Goal: Communication & Community: Answer question/provide support

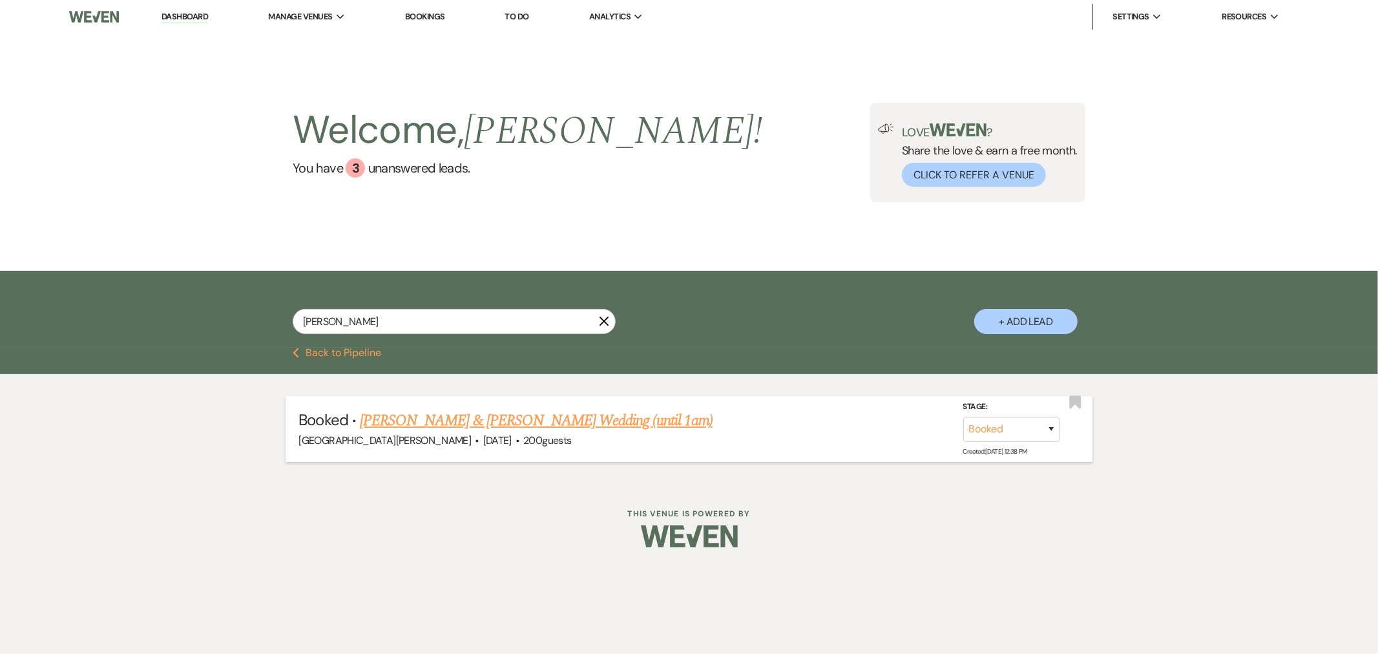
type input "[PERSON_NAME]"
drag, startPoint x: 587, startPoint y: 414, endPoint x: 603, endPoint y: 412, distance: 16.3
click at [587, 414] on link "[PERSON_NAME] & [PERSON_NAME] Wedding (until 1am)" at bounding box center [536, 420] width 353 height 23
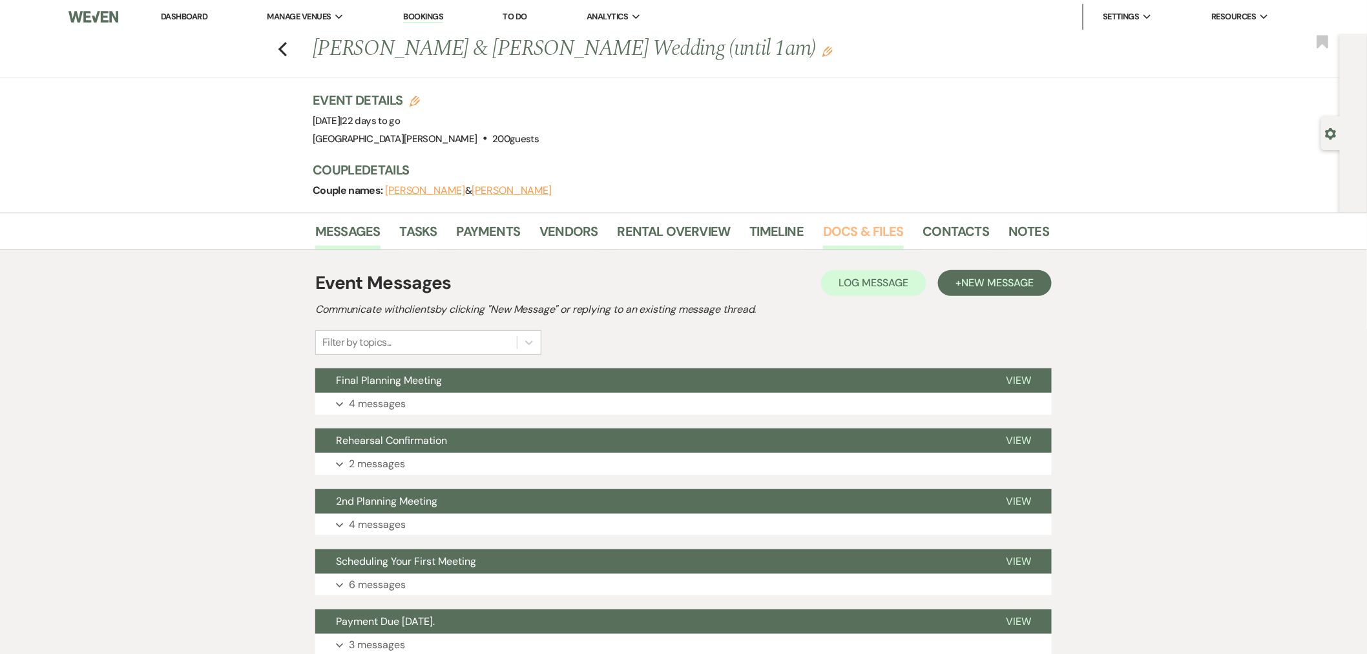
click at [869, 244] on link "Docs & Files" at bounding box center [863, 235] width 80 height 28
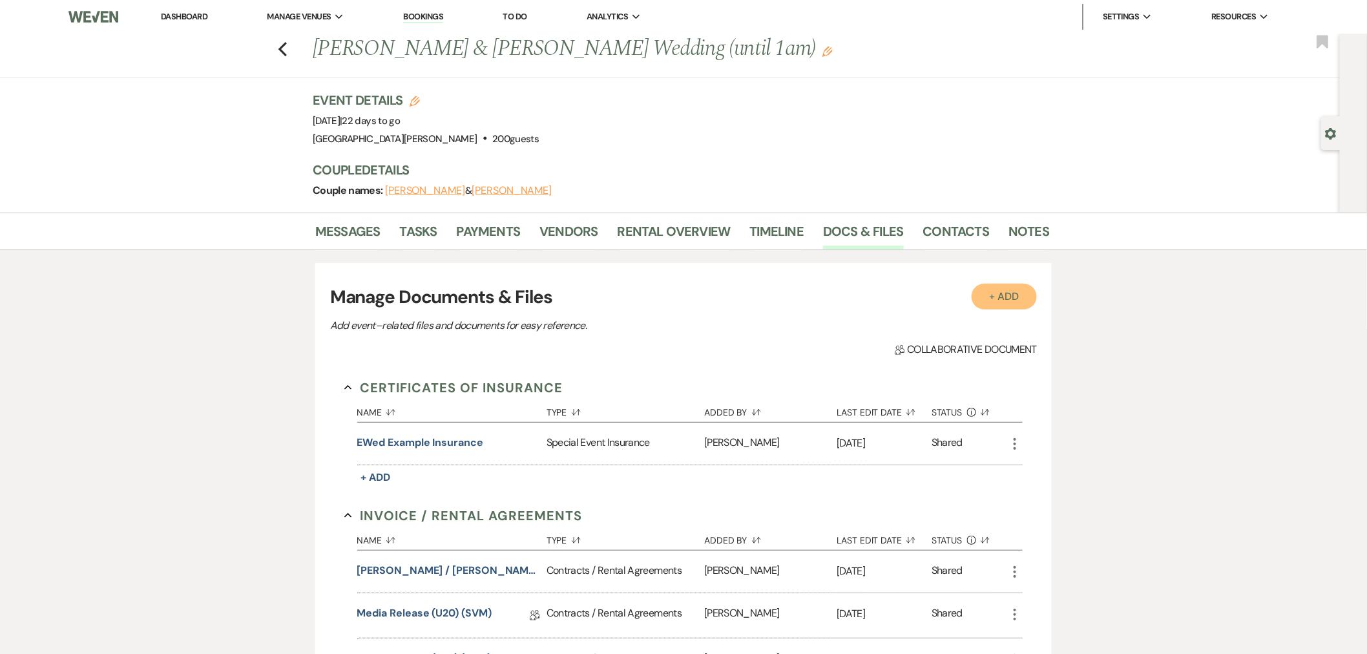
click at [1016, 293] on button "+ Add" at bounding box center [1005, 297] width 66 height 26
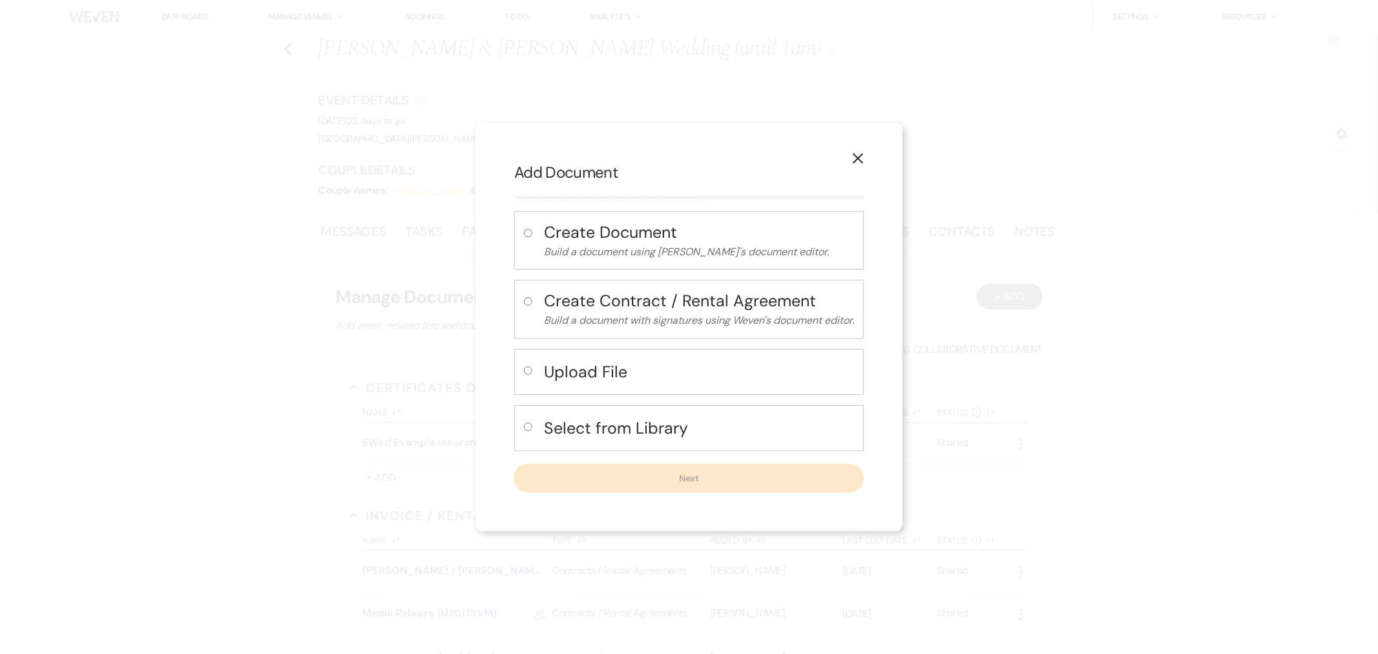
click at [525, 370] on input "radio" at bounding box center [528, 370] width 8 height 8
radio input "true"
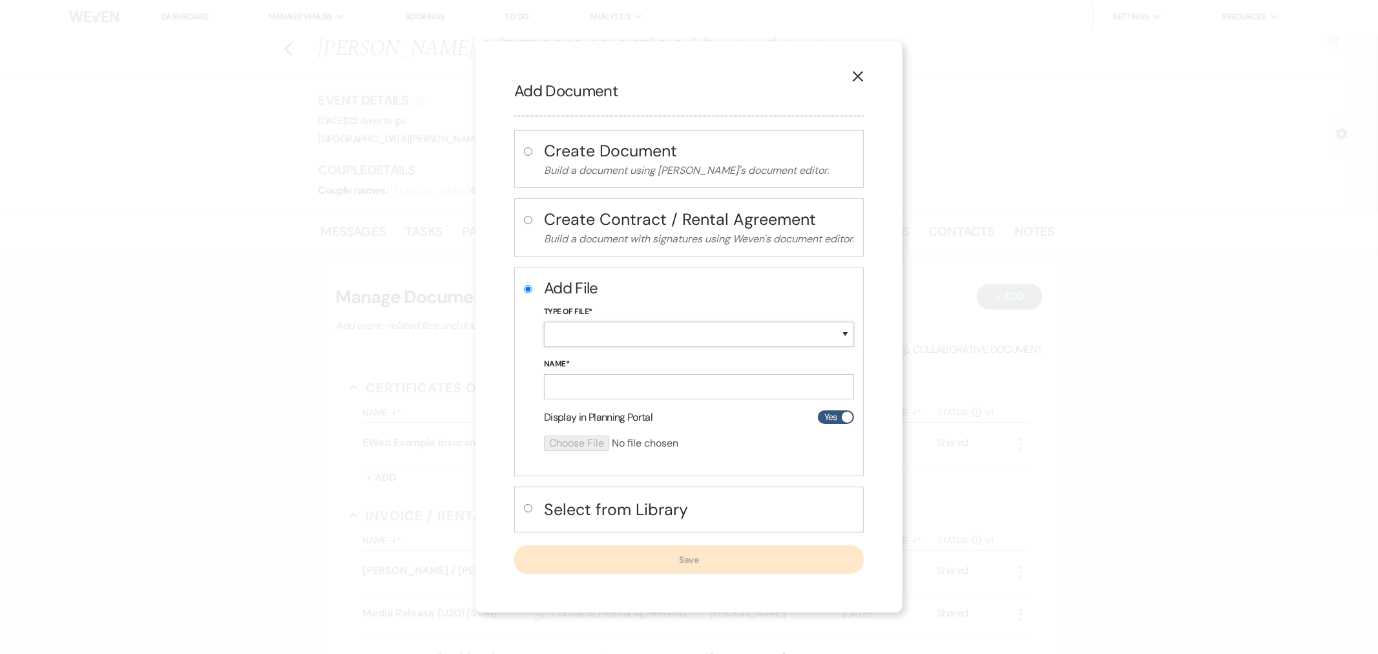
click at [578, 326] on select "Special Event Insurance Vendor Certificate of Insurance Contracts / Rental Agre…" at bounding box center [699, 334] width 310 height 25
click at [544, 322] on select "Special Event Insurance Vendor Certificate of Insurance Contracts / Rental Agre…" at bounding box center [699, 334] width 310 height 25
click at [610, 340] on select "Special Event Insurance Vendor Certificate of Insurance Contracts / Rental Agre…" at bounding box center [699, 334] width 310 height 25
select select "19"
click at [544, 322] on select "Special Event Insurance Vendor Certificate of Insurance Contracts / Rental Agre…" at bounding box center [699, 334] width 310 height 25
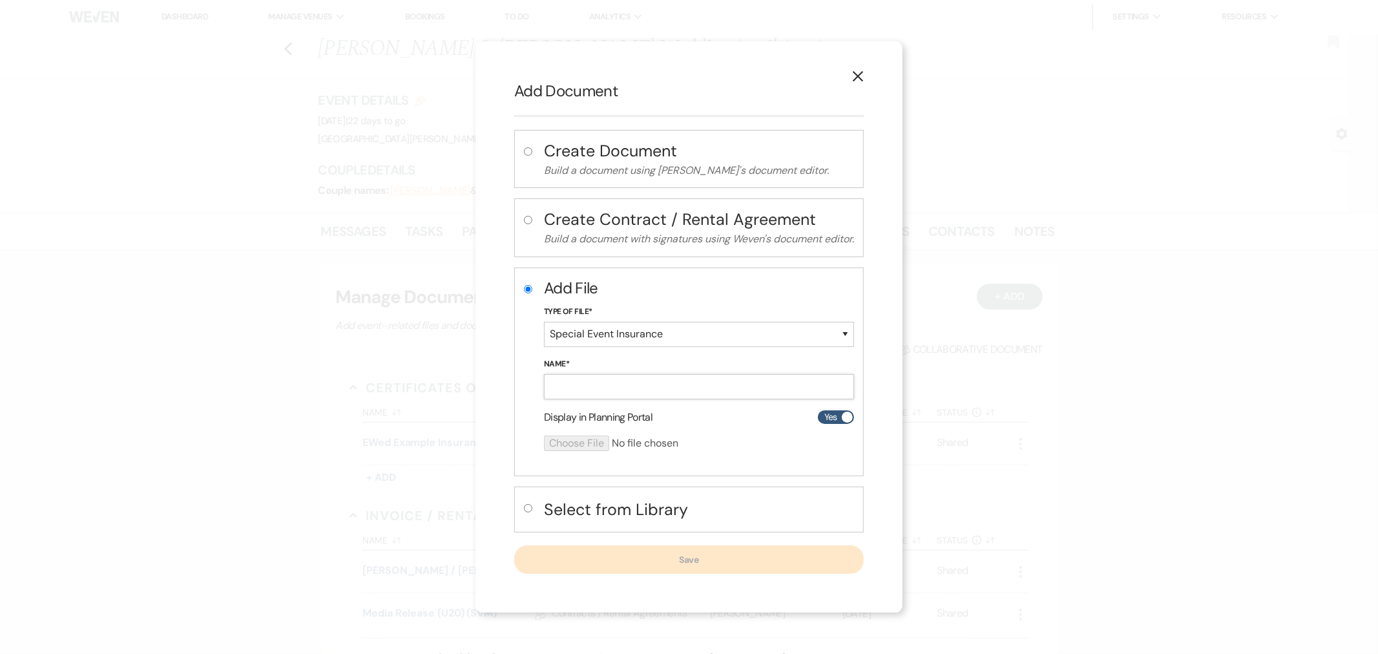
click at [604, 380] on input "Name*" at bounding box center [699, 386] width 310 height 25
type input "DOI"
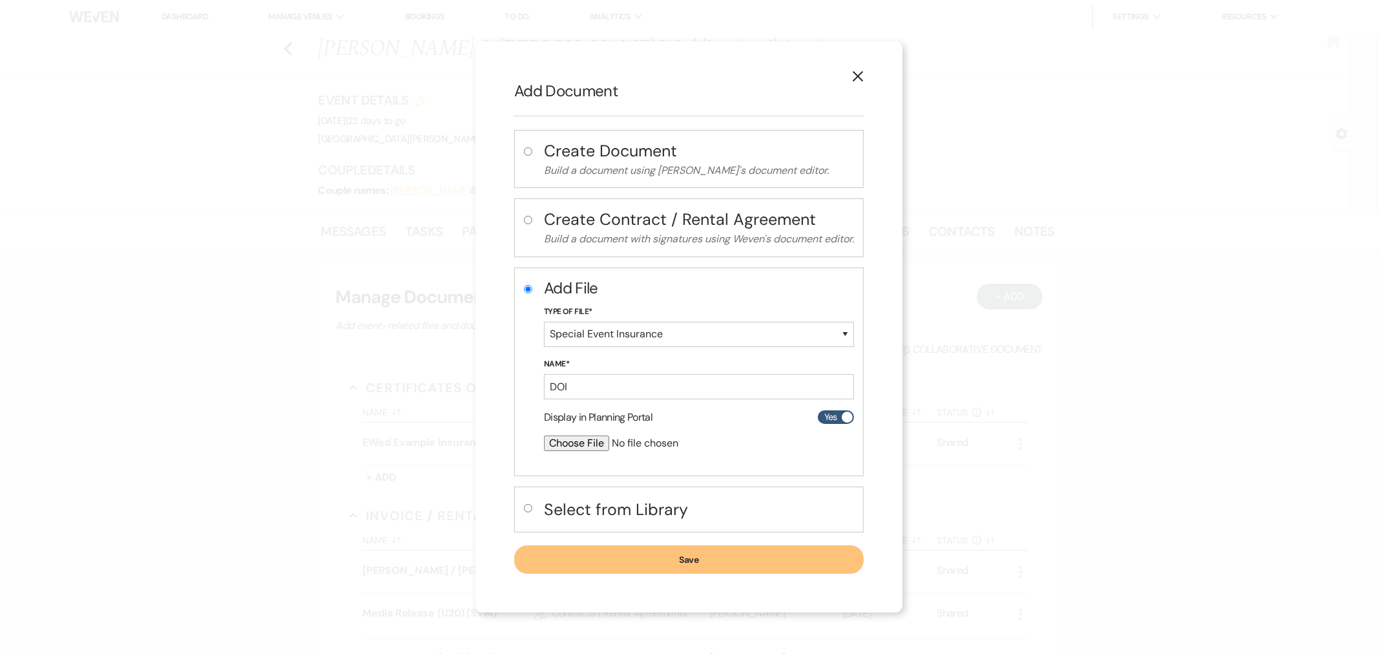
click at [580, 438] on input "file" at bounding box center [665, 444] width 242 height 16
type input "C:\fakepath\1002378373.PDF"
click at [730, 556] on button "Save" at bounding box center [689, 560] width 350 height 28
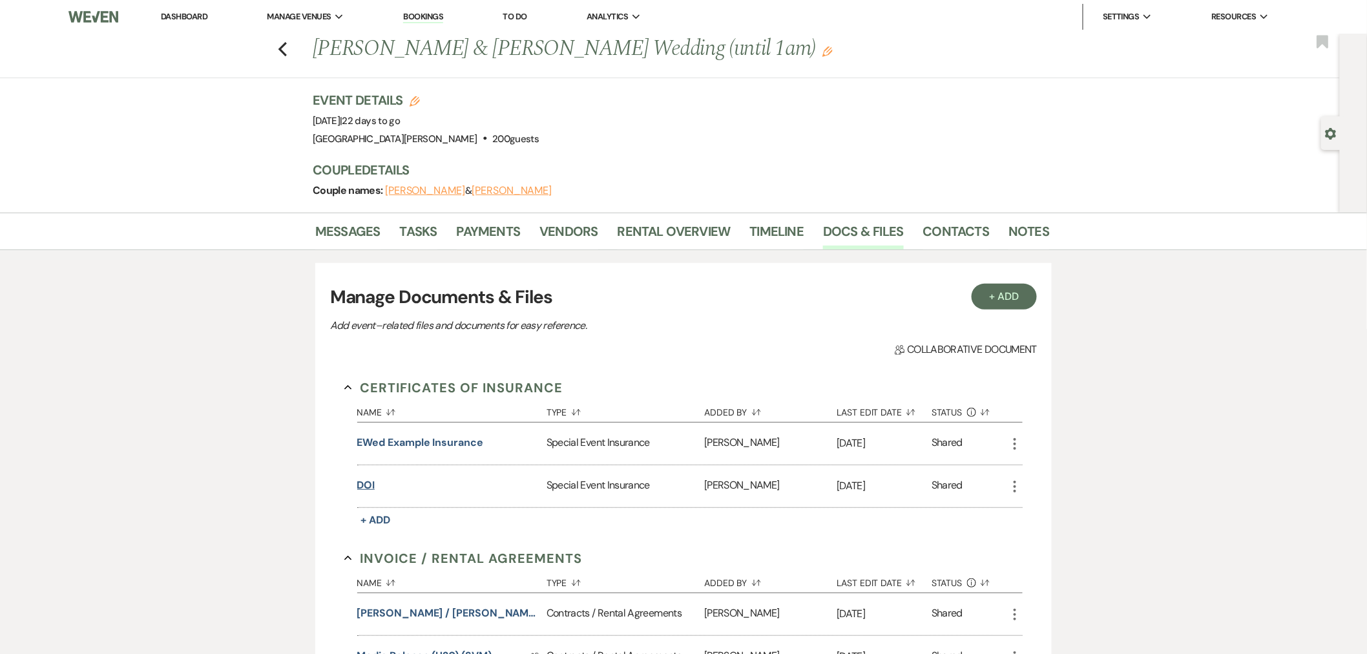
click at [364, 487] on button "DOI" at bounding box center [366, 486] width 18 height 16
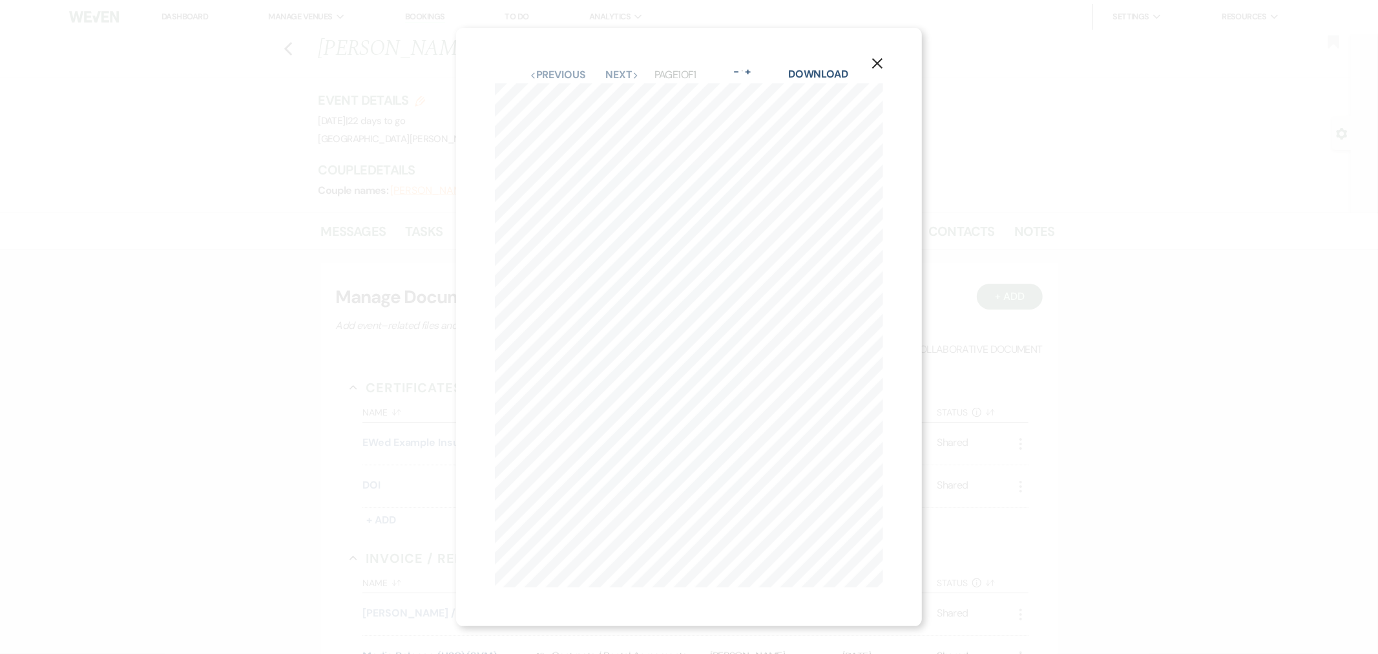
click at [883, 58] on icon "X" at bounding box center [878, 64] width 12 height 12
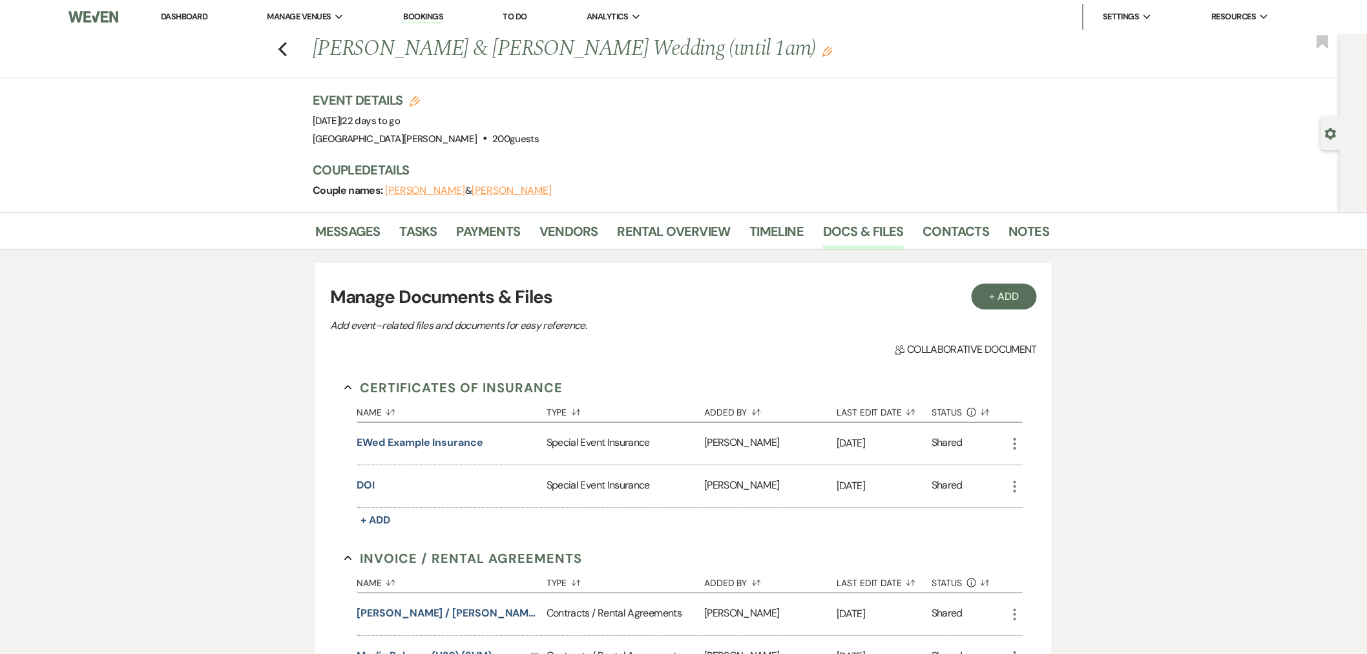
click at [195, 16] on link "Dashboard" at bounding box center [184, 16] width 47 height 11
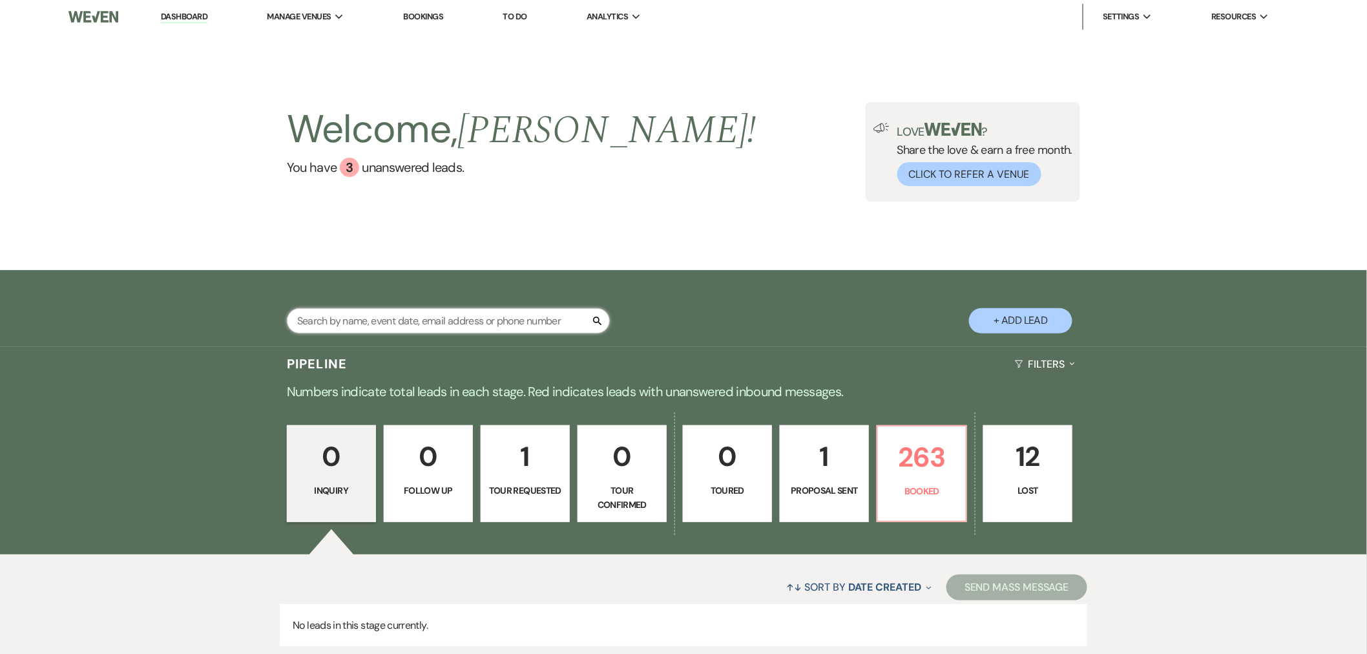
click at [474, 318] on input "text" at bounding box center [448, 320] width 323 height 25
type input "sonia"
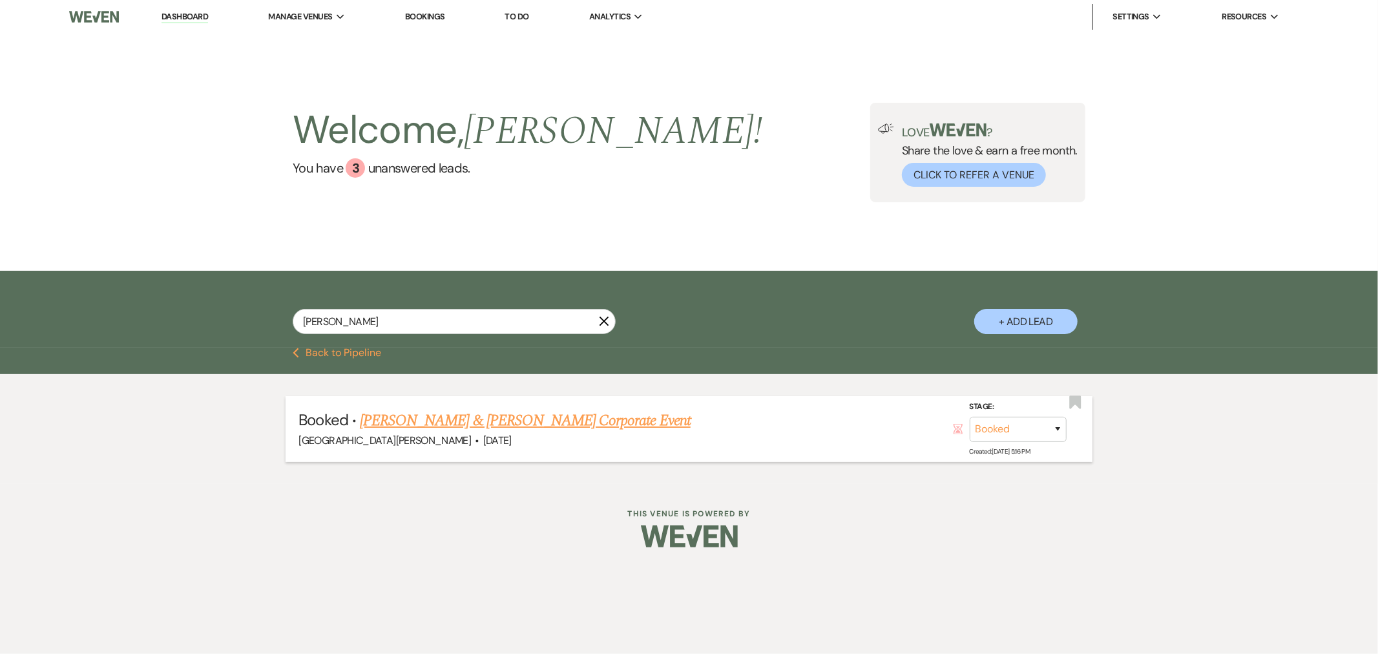
click at [547, 412] on link "[PERSON_NAME] & [PERSON_NAME] Corporate Event" at bounding box center [525, 420] width 331 height 23
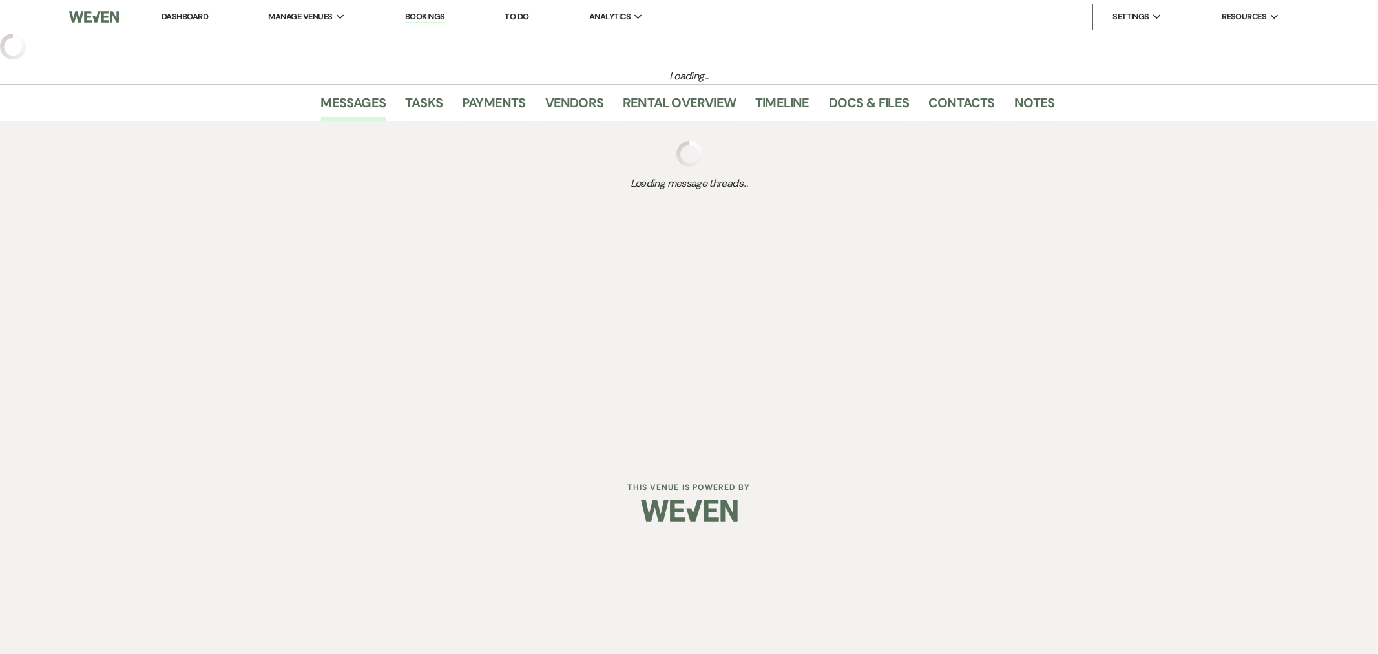
select select "12"
select select "9"
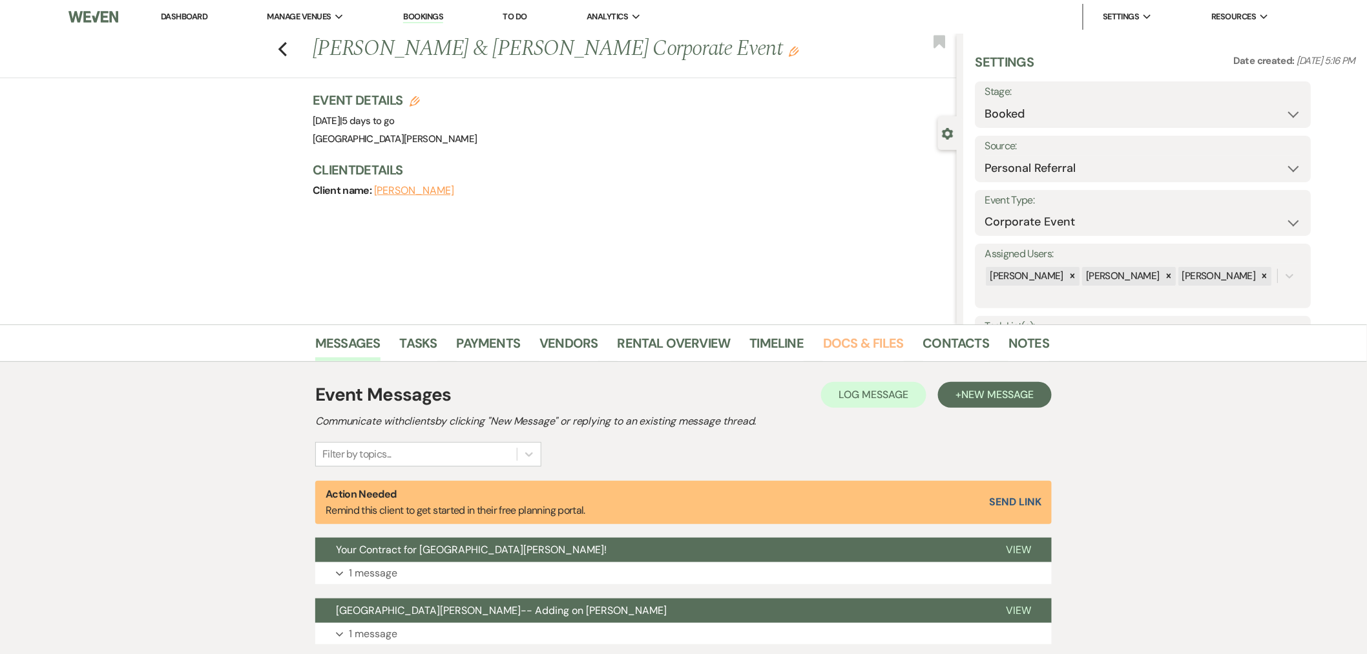
drag, startPoint x: 858, startPoint y: 353, endPoint x: 835, endPoint y: 372, distance: 29.9
click at [858, 353] on link "Docs & Files" at bounding box center [863, 347] width 80 height 28
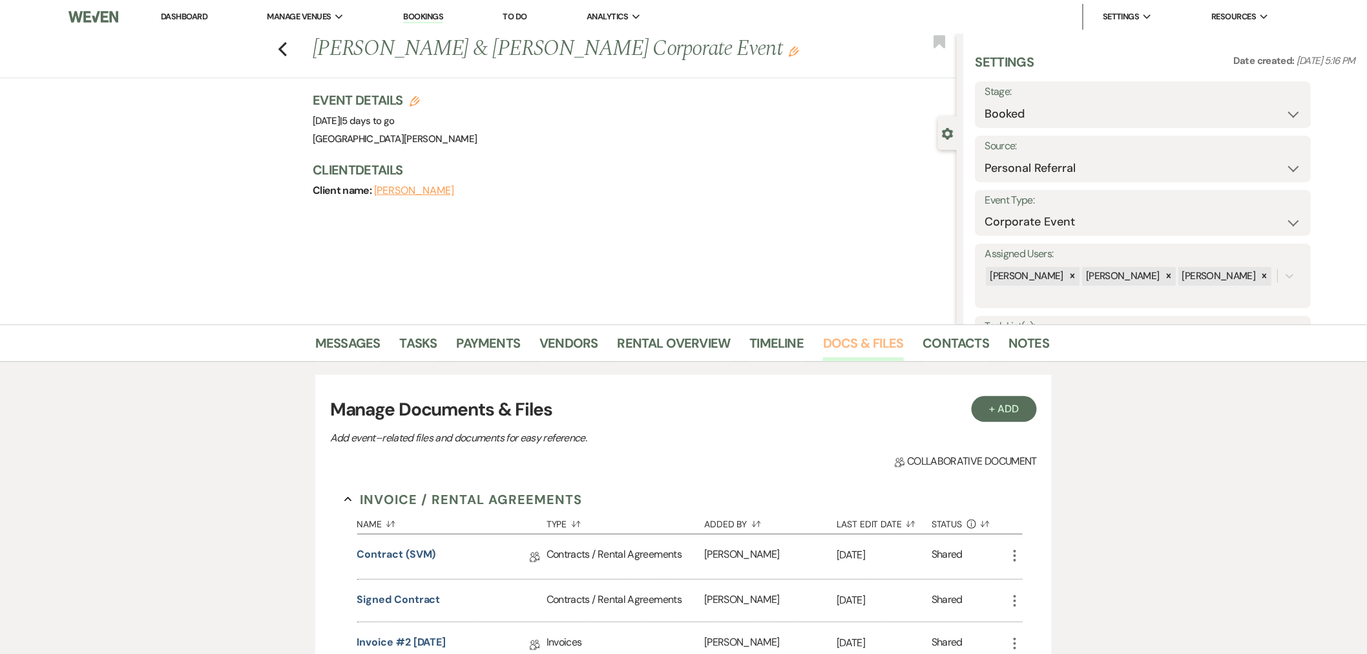
scroll to position [72, 0]
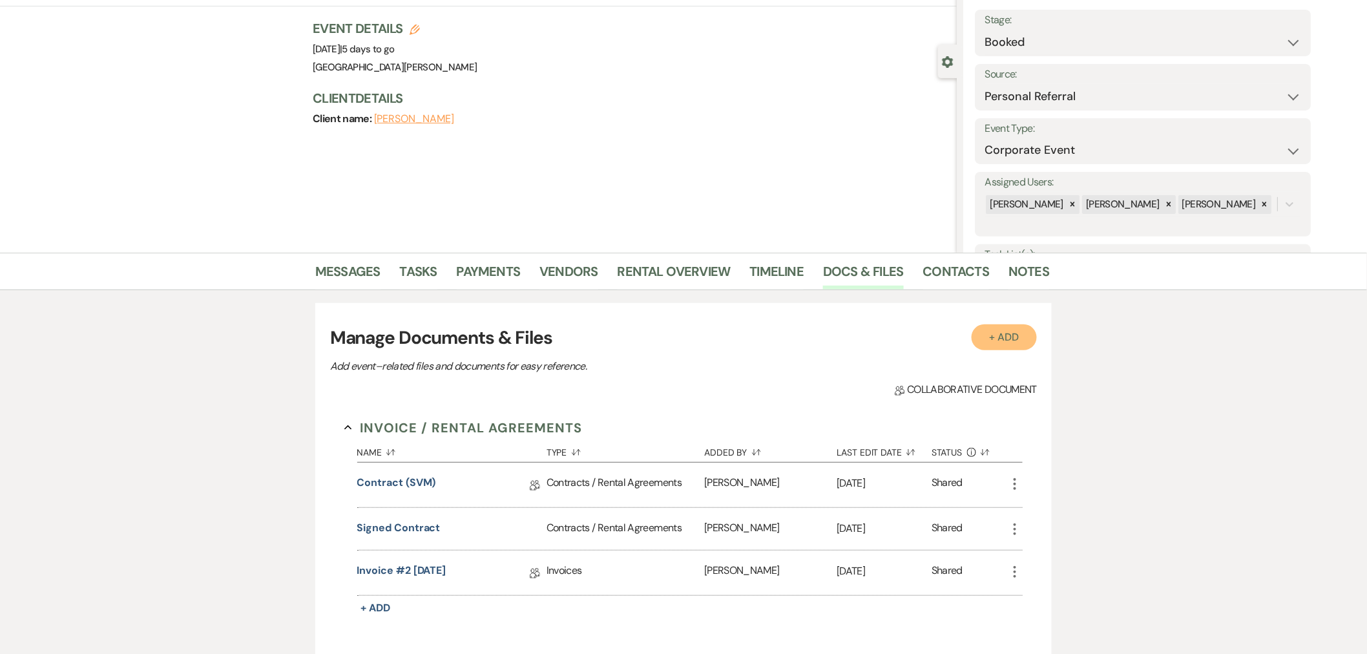
click at [1012, 343] on button "+ Add" at bounding box center [1005, 337] width 66 height 26
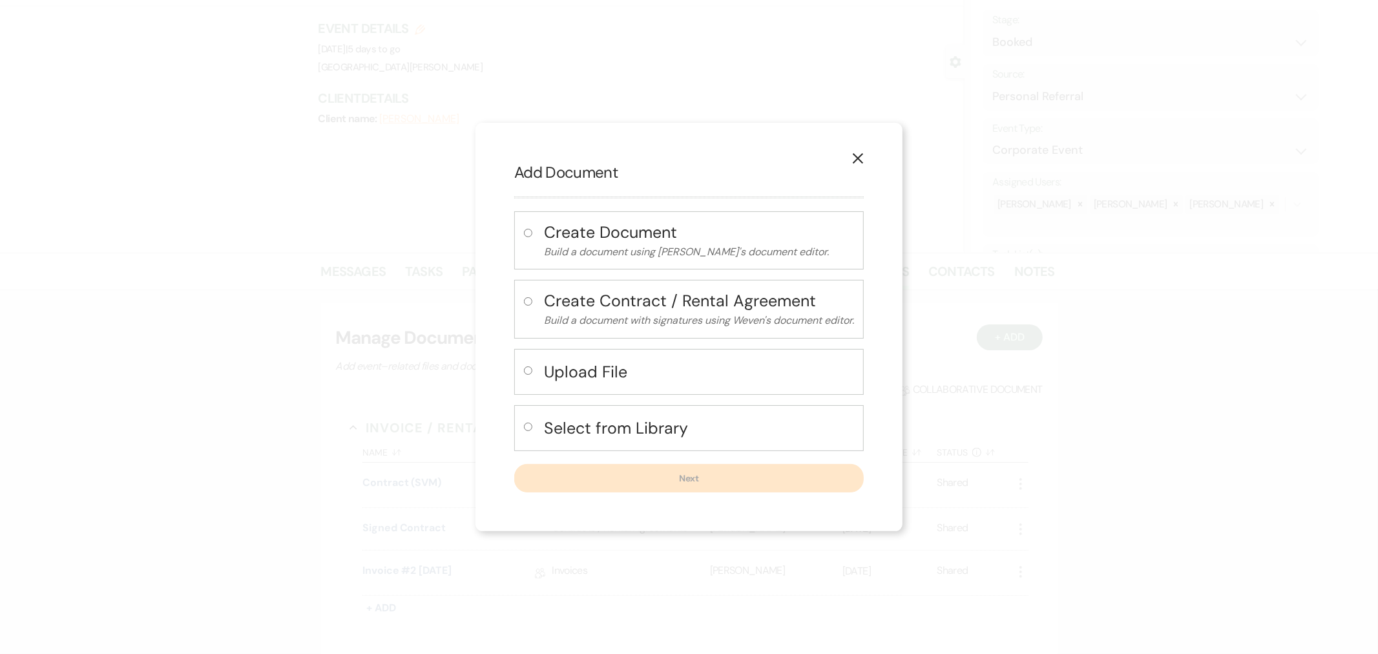
click at [528, 372] on input "radio" at bounding box center [528, 370] width 8 height 8
radio input "true"
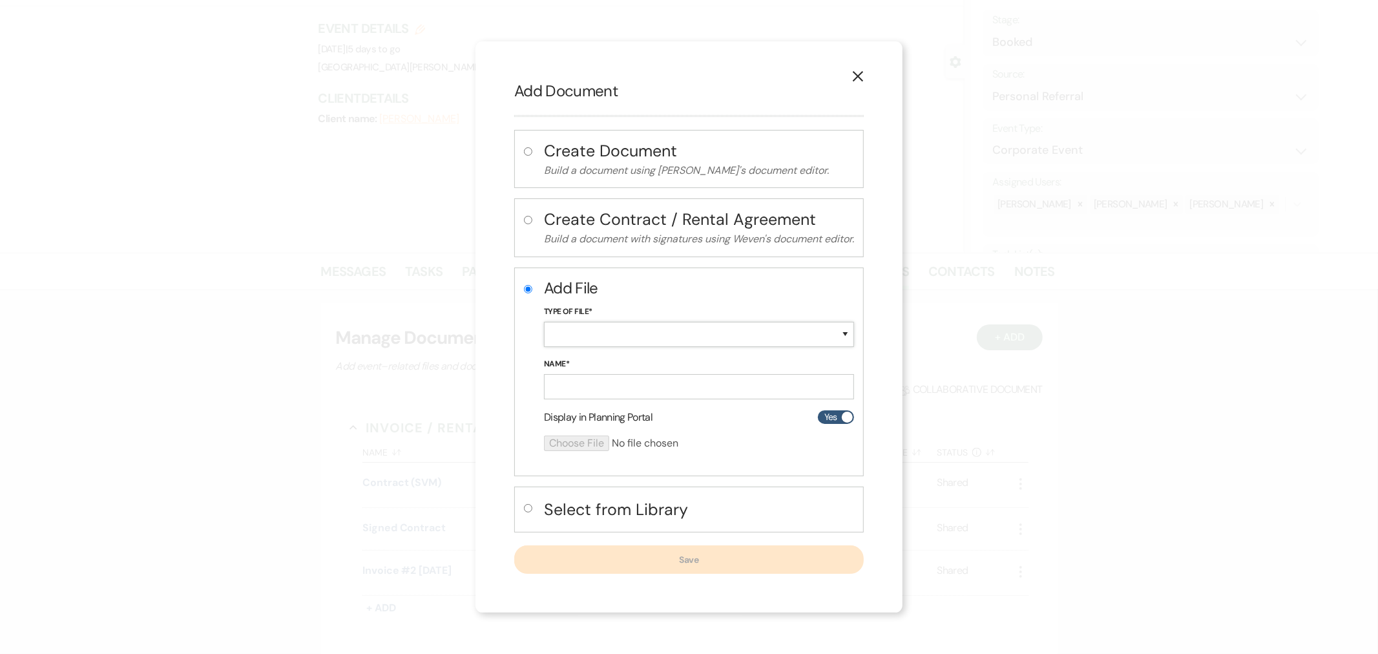
click at [580, 330] on select "Special Event Insurance Vendor Certificate of Insurance Contracts / Rental Agre…" at bounding box center [699, 334] width 310 height 25
select select "19"
click at [544, 322] on select "Special Event Insurance Vendor Certificate of Insurance Contracts / Rental Agre…" at bounding box center [699, 334] width 310 height 25
click at [602, 380] on input "Name*" at bounding box center [699, 386] width 310 height 25
type input "DOI"
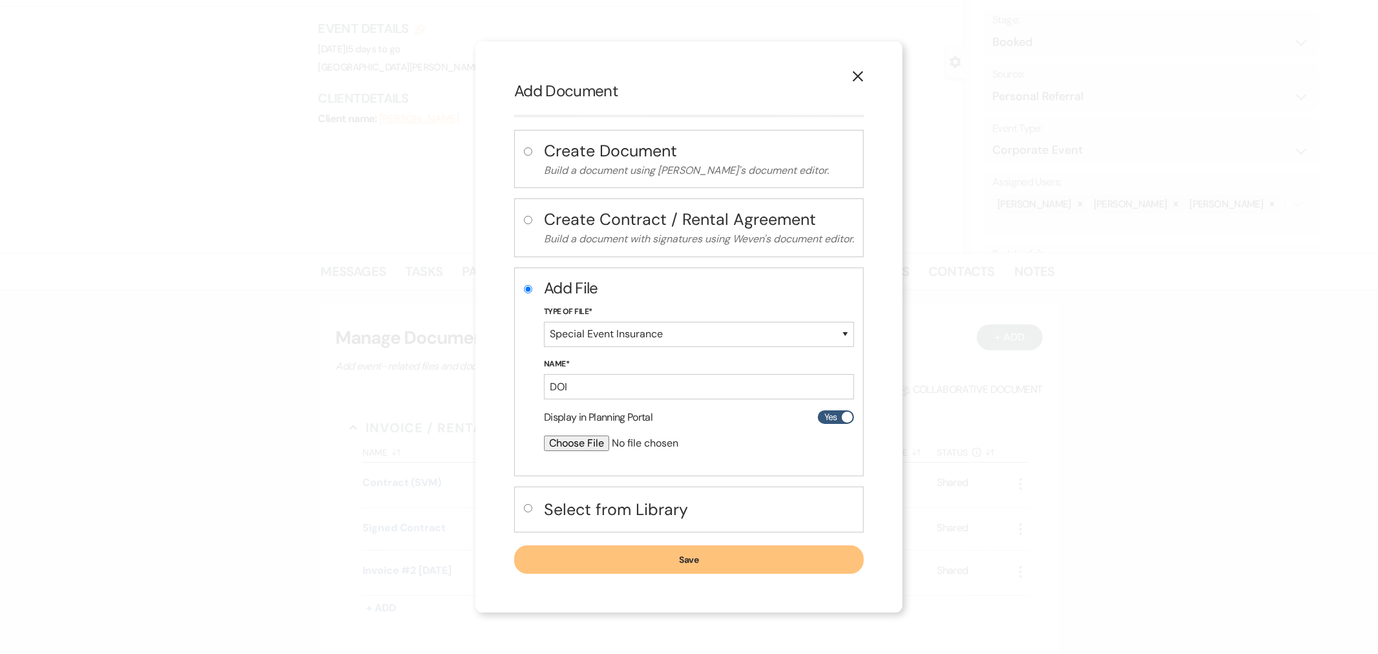
click at [587, 448] on input "file" at bounding box center [665, 444] width 242 height 16
type input "C:\fakepath\CertificateofLiabilityInsurance-2025-09-10T223205.216.pdf"
click at [709, 566] on button "Save" at bounding box center [689, 560] width 350 height 28
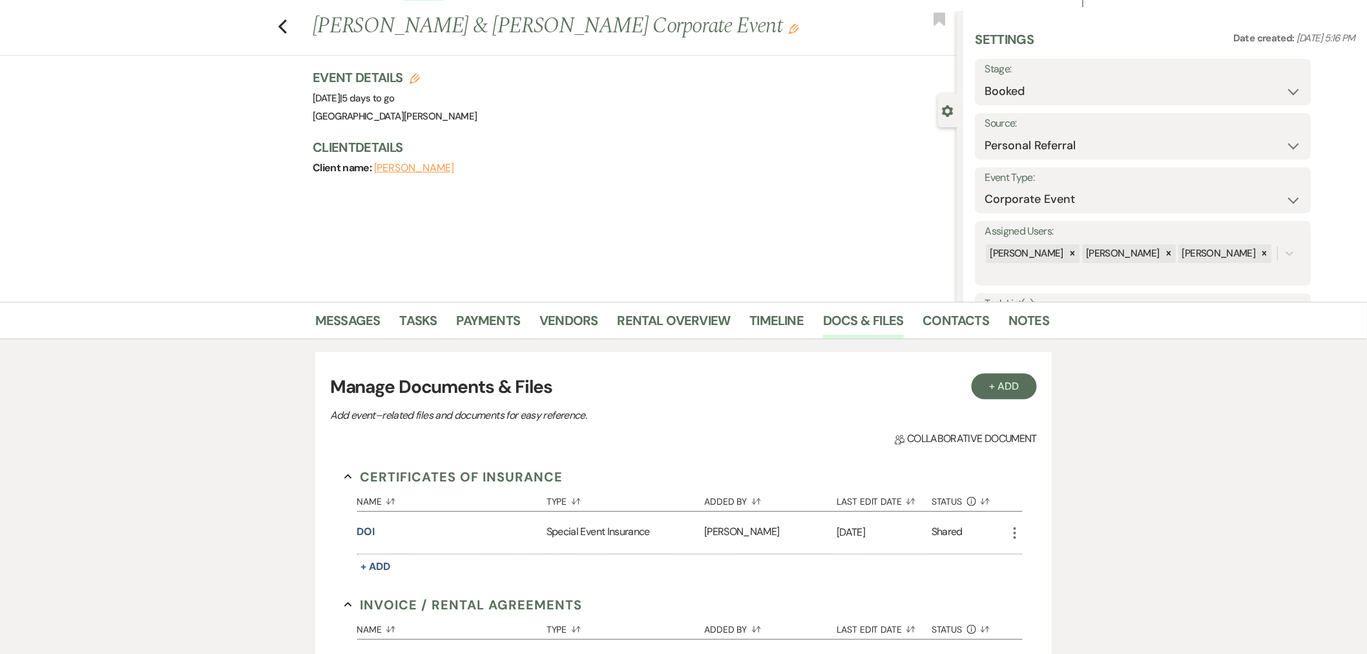
scroll to position [0, 0]
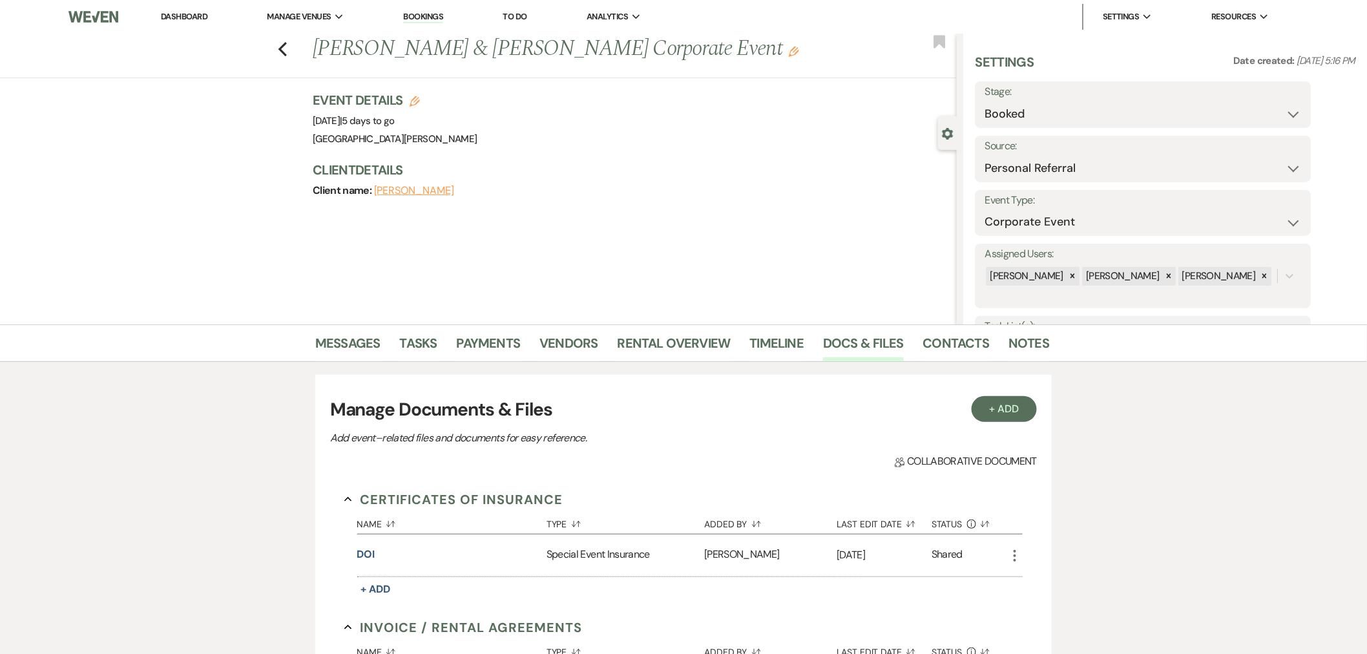
click at [202, 23] on li "Dashboard" at bounding box center [183, 17] width 59 height 26
click at [192, 16] on link "Dashboard" at bounding box center [184, 16] width 47 height 11
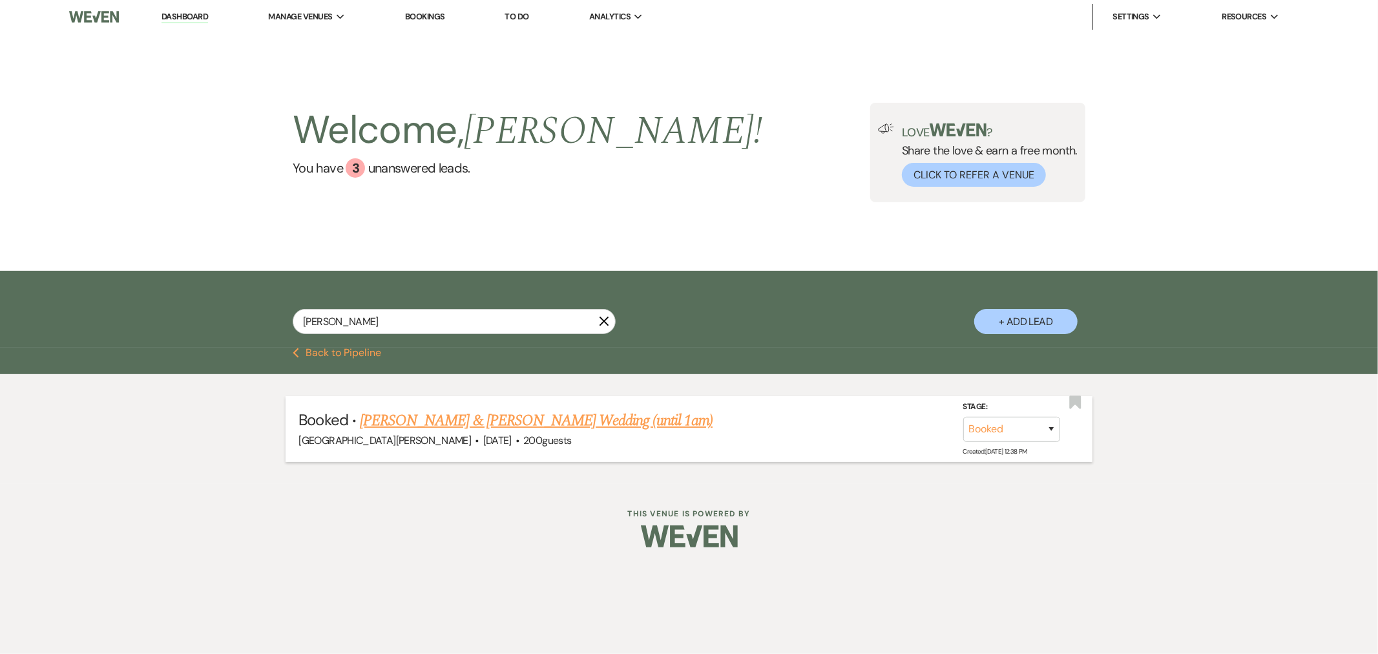
type input "[PERSON_NAME]"
click at [516, 409] on link "[PERSON_NAME] & [PERSON_NAME] Wedding (until 1am)" at bounding box center [536, 420] width 353 height 23
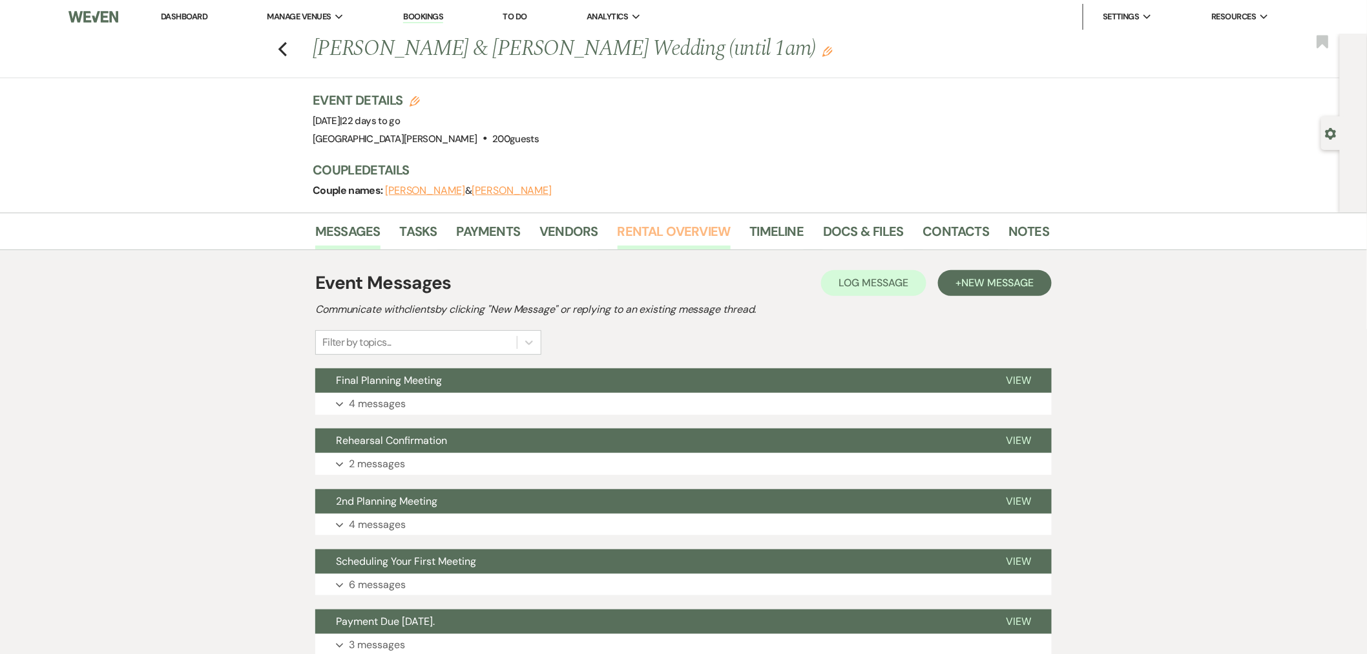
click at [698, 225] on link "Rental Overview" at bounding box center [674, 235] width 113 height 28
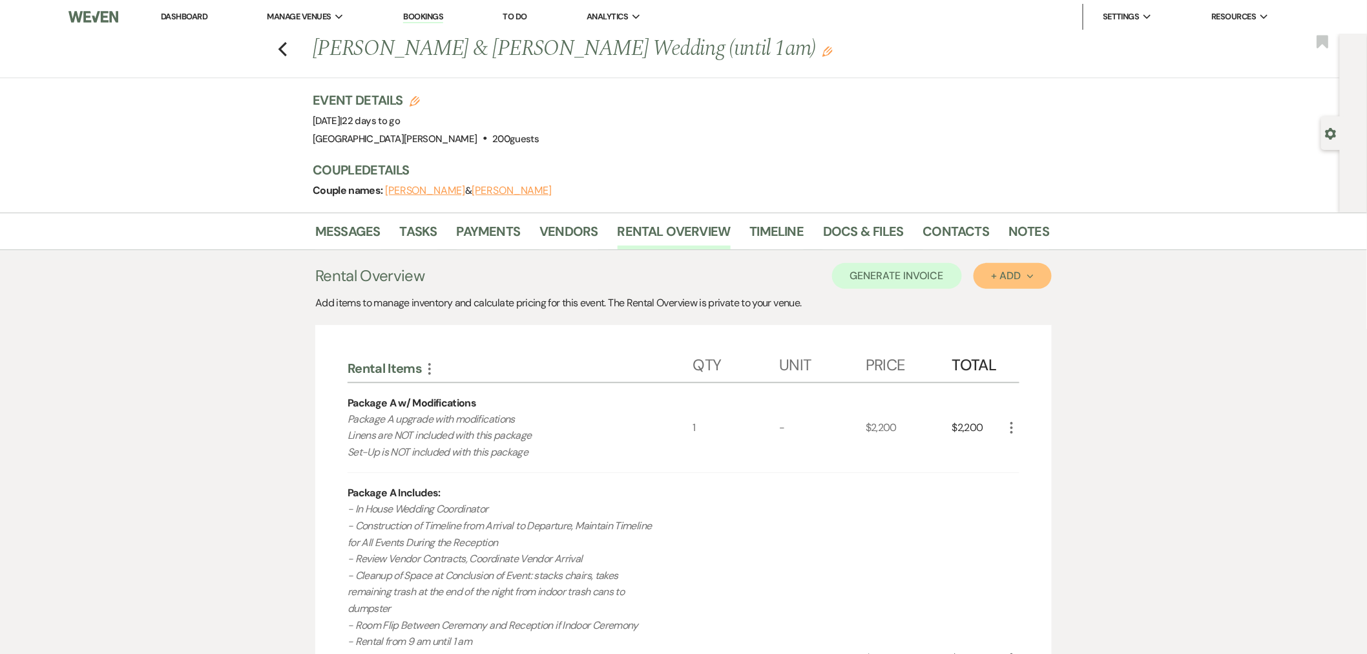
click at [1007, 279] on div "+ Add Next" at bounding box center [1013, 276] width 42 height 10
click at [1011, 306] on button "Item" at bounding box center [1006, 305] width 65 height 20
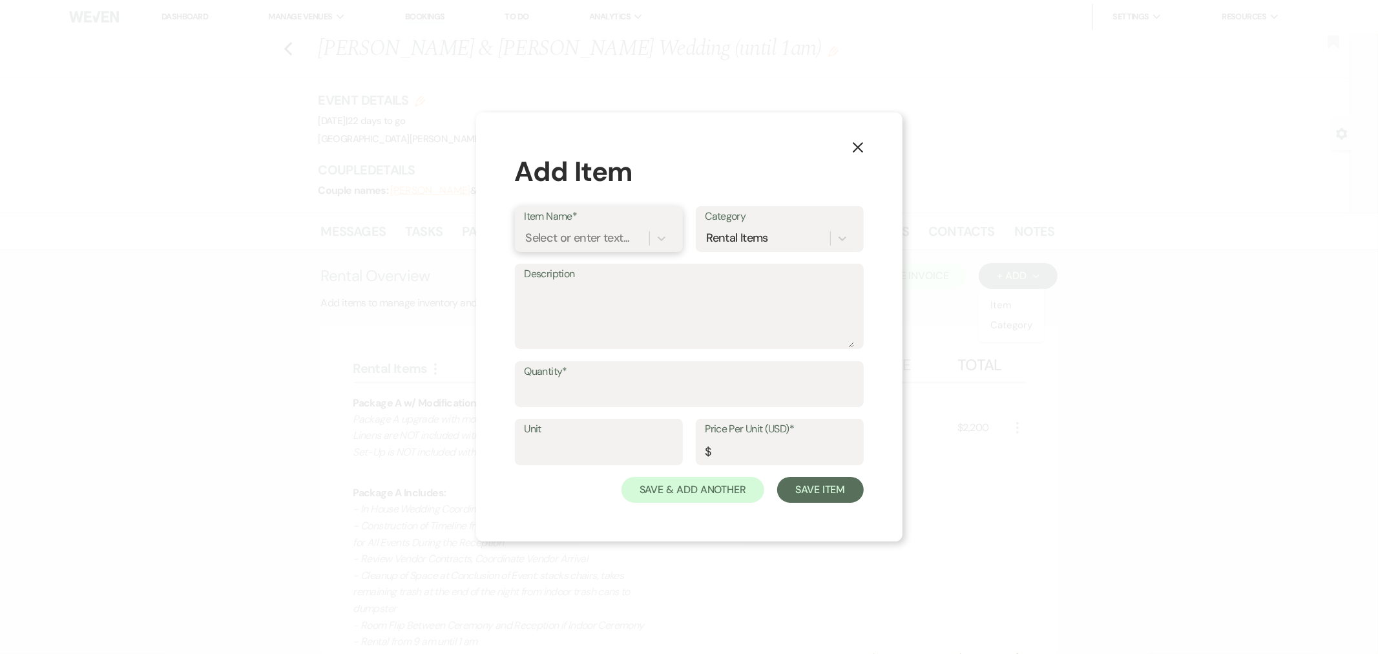
click at [575, 242] on div "Select or enter text..." at bounding box center [578, 237] width 104 height 17
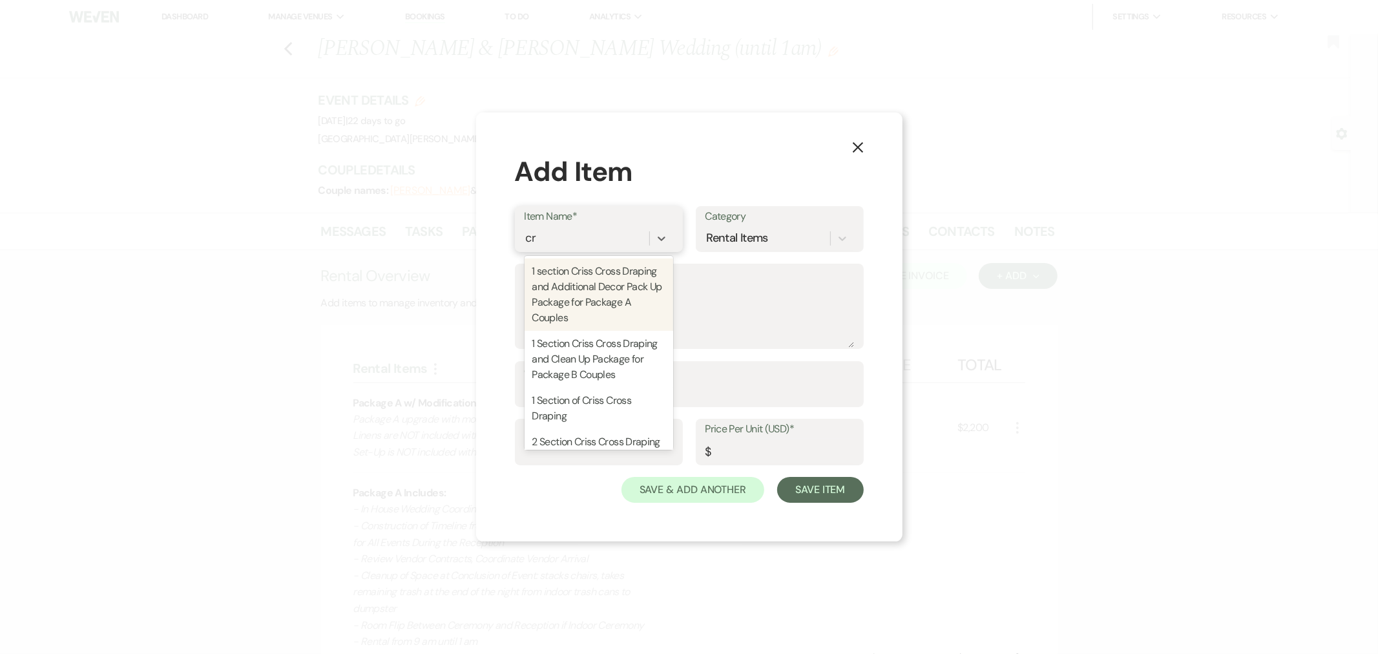
type input "c"
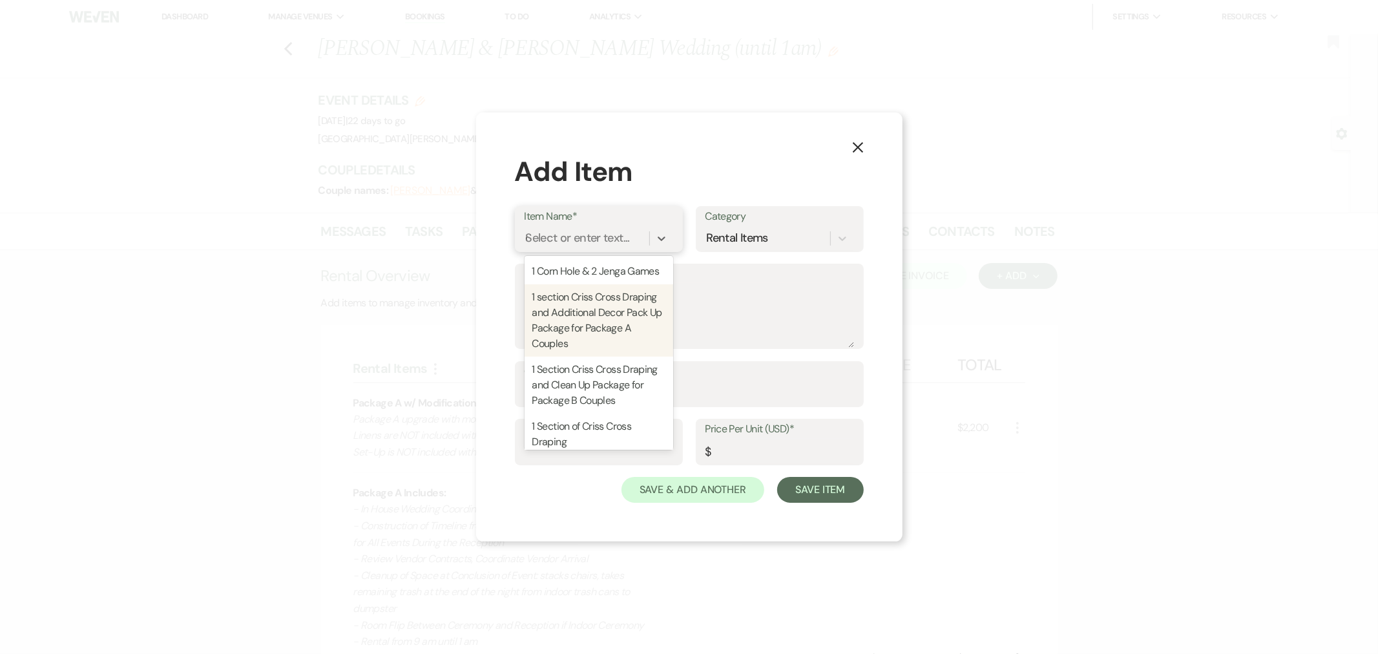
type input "du"
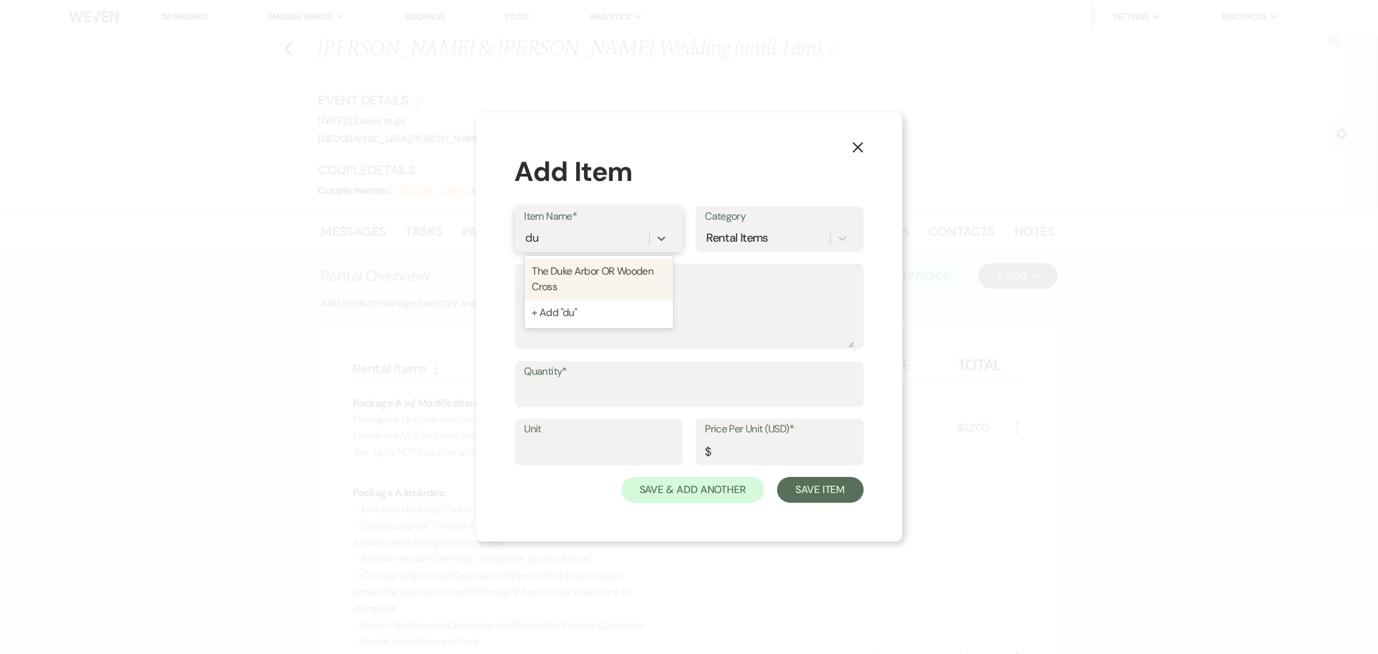
click at [609, 271] on div "The Duke Arbor OR Wooden Cross" at bounding box center [599, 278] width 149 height 41
type input "1"
type input "150"
click at [620, 299] on textarea "Description" at bounding box center [690, 315] width 330 height 65
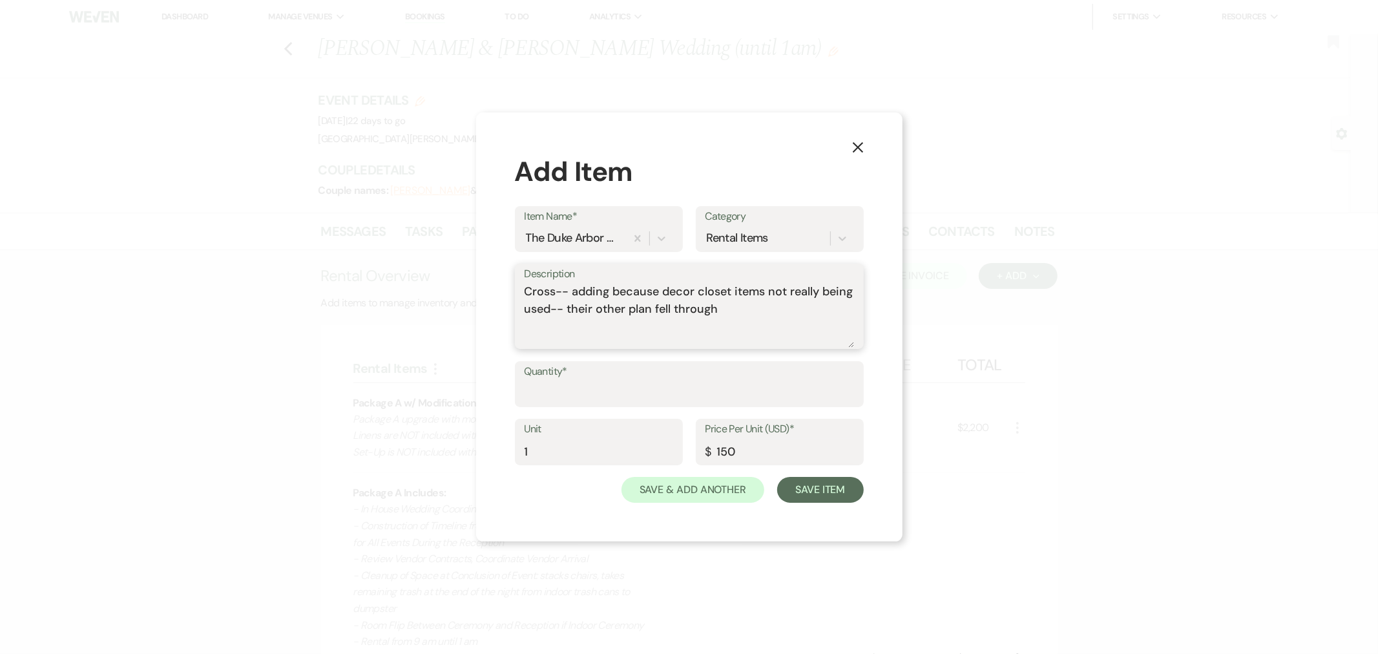
type textarea "Cross-- adding because decor closet items not really being used-- their other p…"
drag, startPoint x: 754, startPoint y: 447, endPoint x: 702, endPoint y: 449, distance: 51.7
click at [702, 449] on div "Price Per Unit (USD)* $ 150" at bounding box center [780, 442] width 168 height 47
type input "0"
click at [779, 401] on input "Quantity*" at bounding box center [690, 393] width 330 height 25
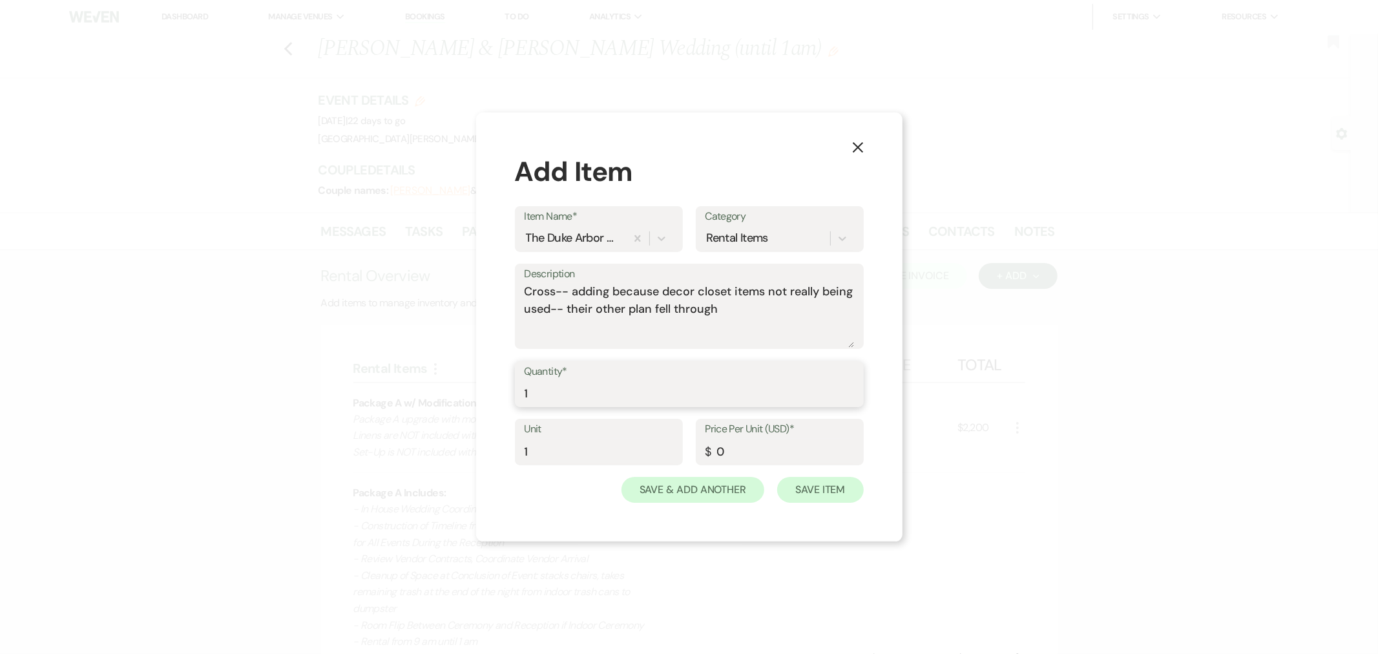
type input "1"
click at [832, 493] on button "Save Item" at bounding box center [820, 490] width 86 height 26
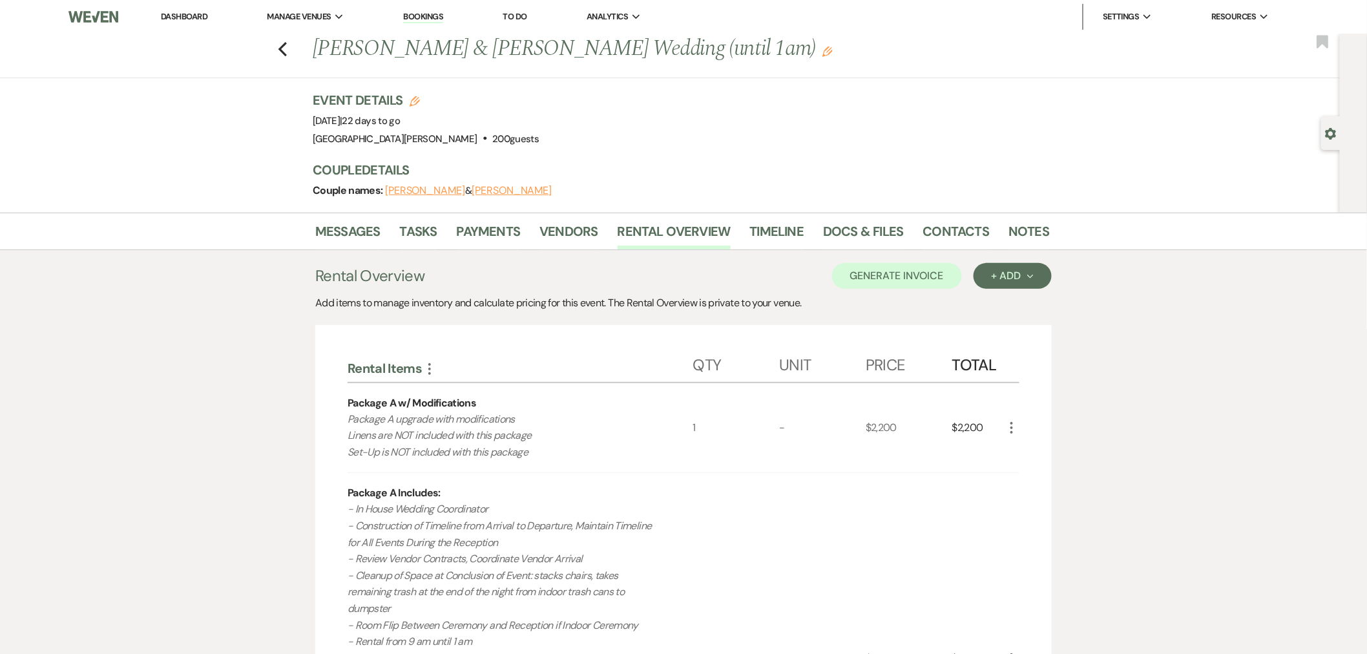
click at [189, 14] on link "Dashboard" at bounding box center [184, 16] width 47 height 11
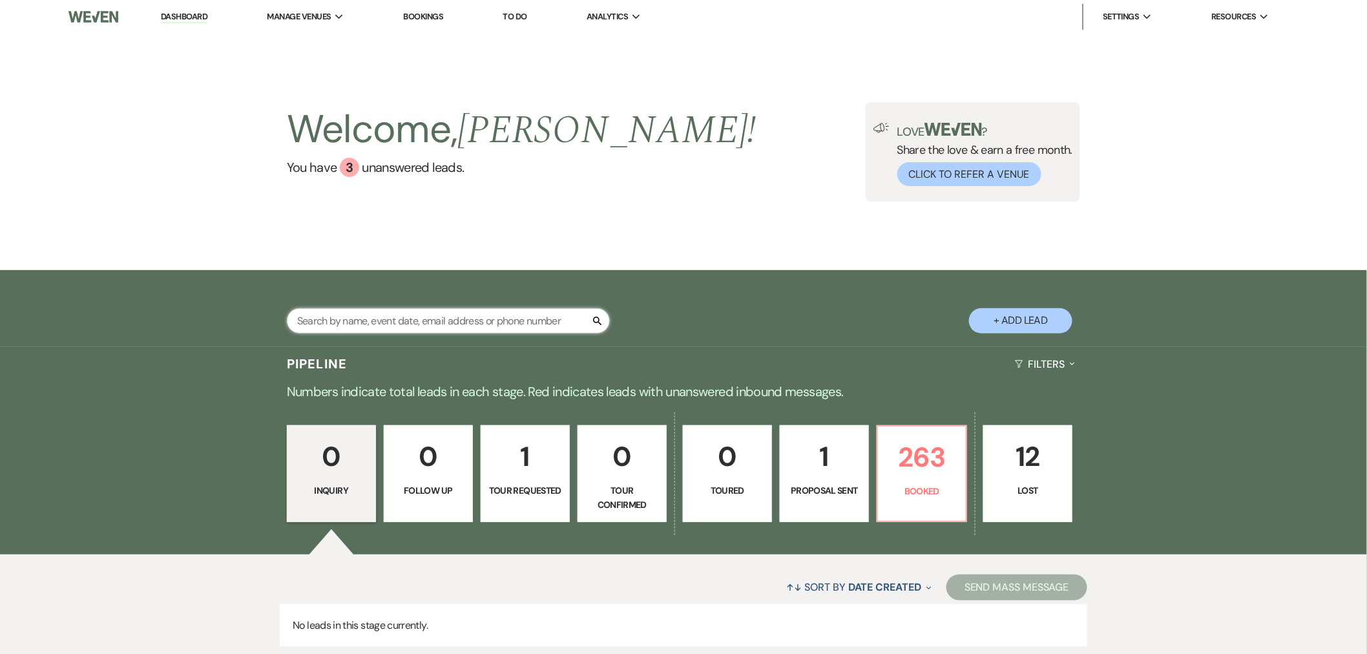
click at [407, 322] on input "text" at bounding box center [448, 320] width 323 height 25
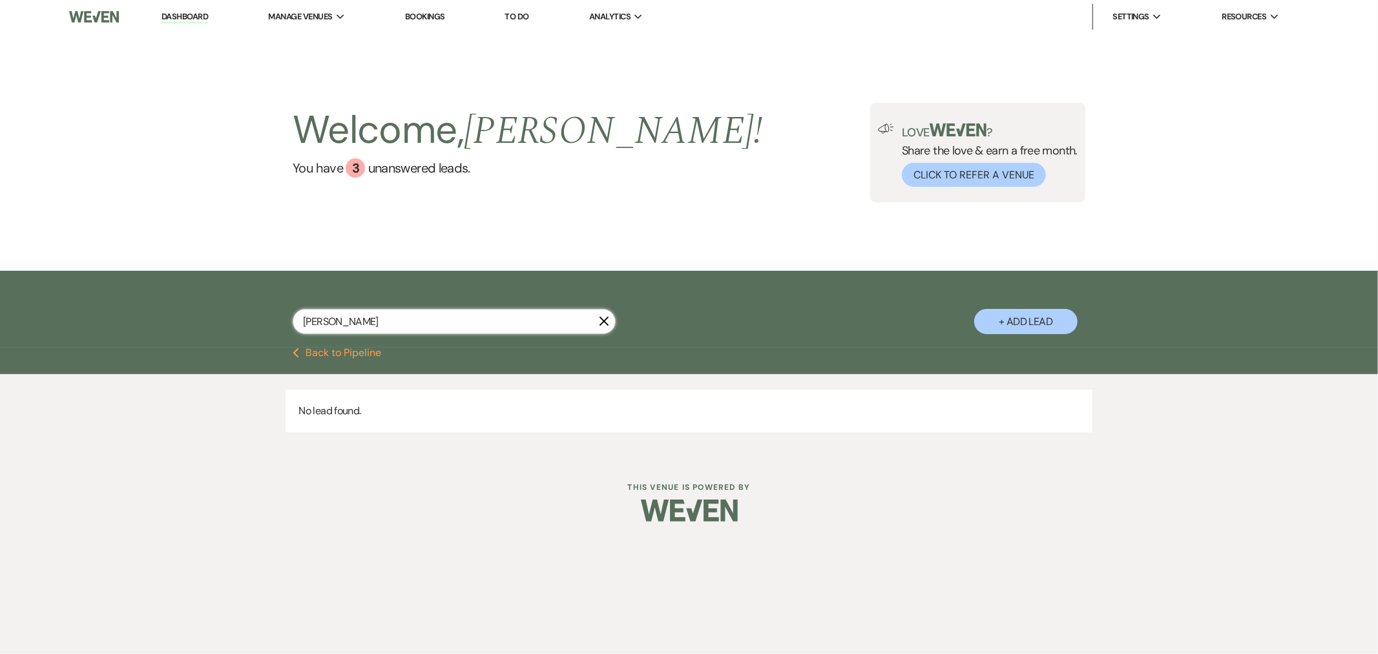
type input "[PERSON_NAME]"
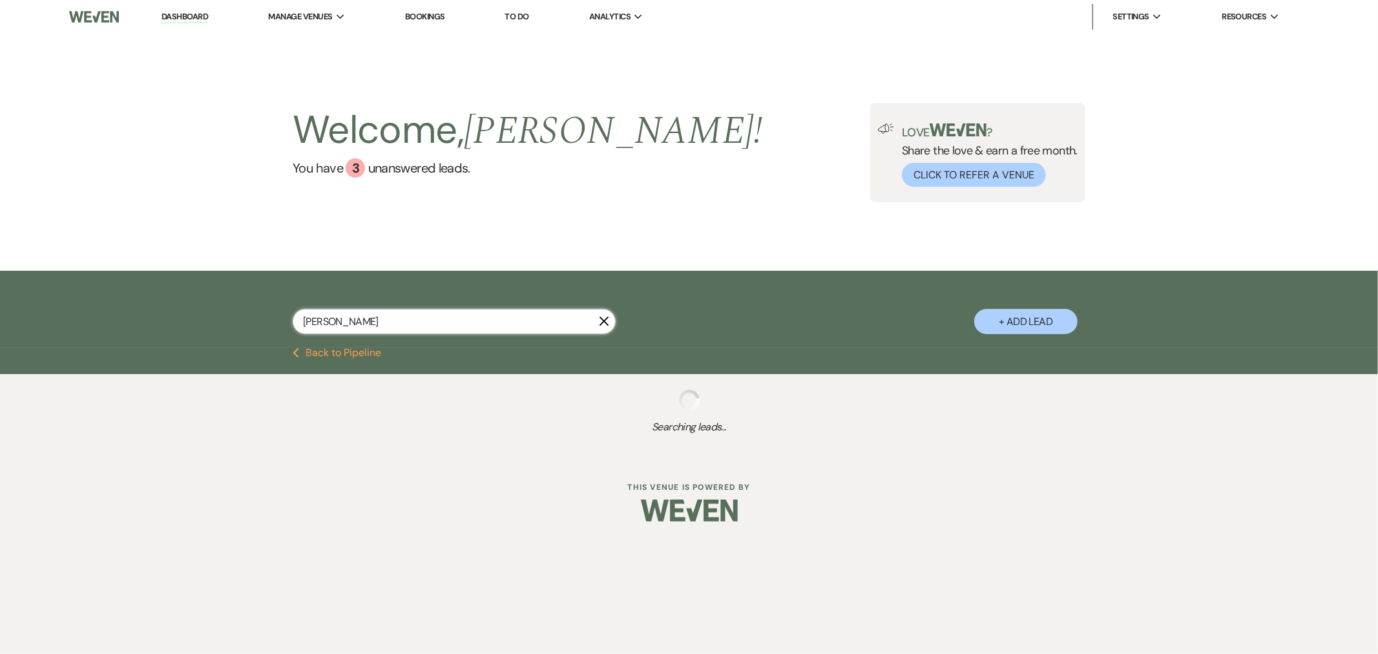
select select "2"
select select "8"
select select "4"
select select "8"
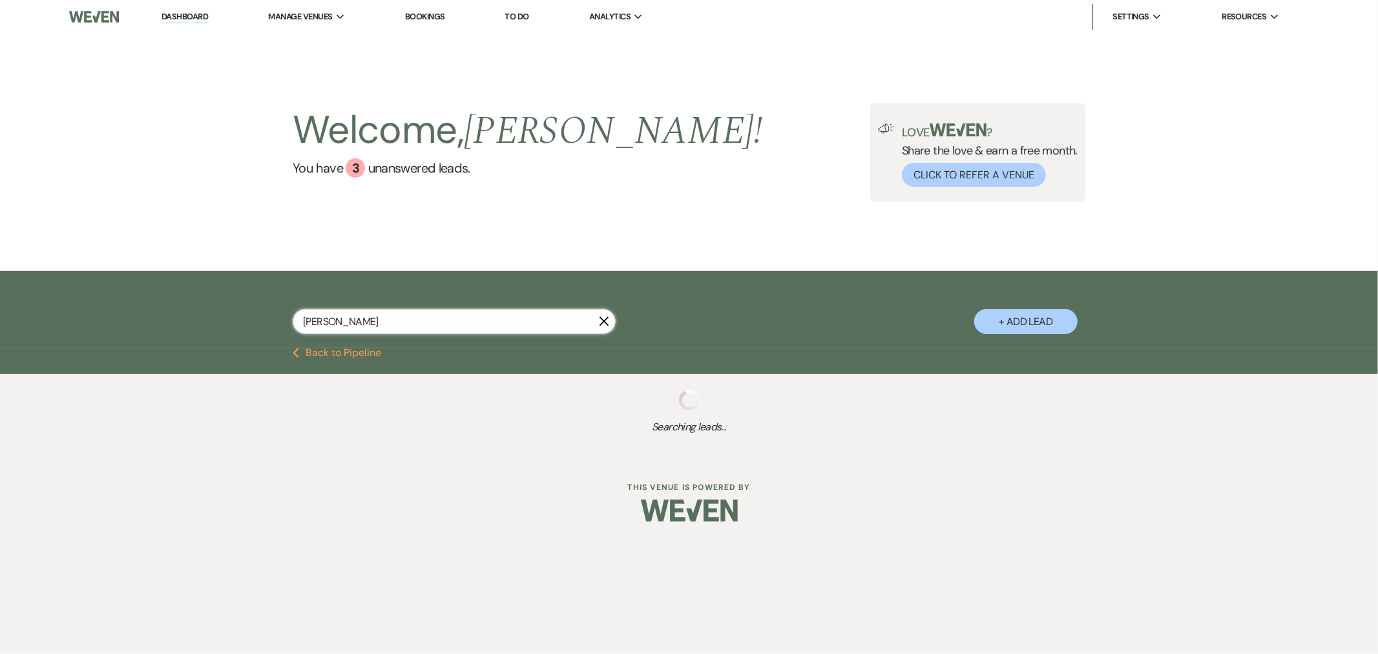
select select "6"
select select "8"
select select "1"
select select "8"
select select "5"
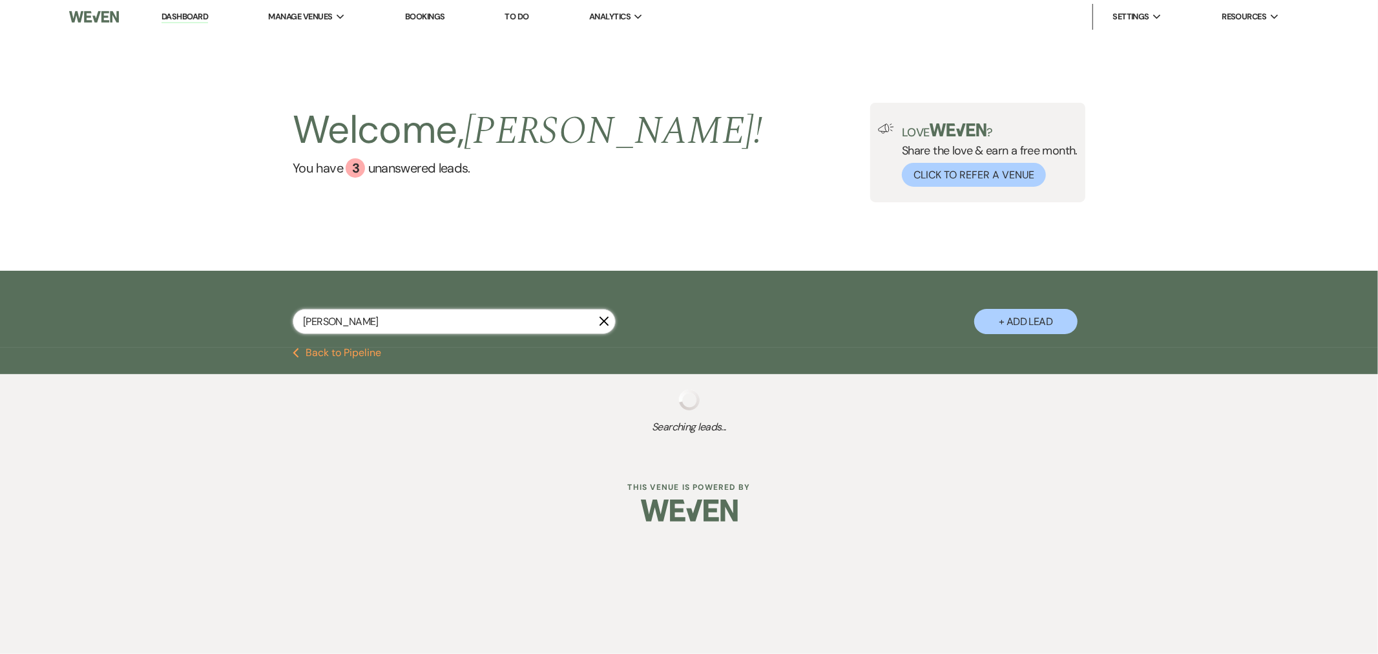
select select "8"
select select "2"
select select "8"
select select "4"
select select "8"
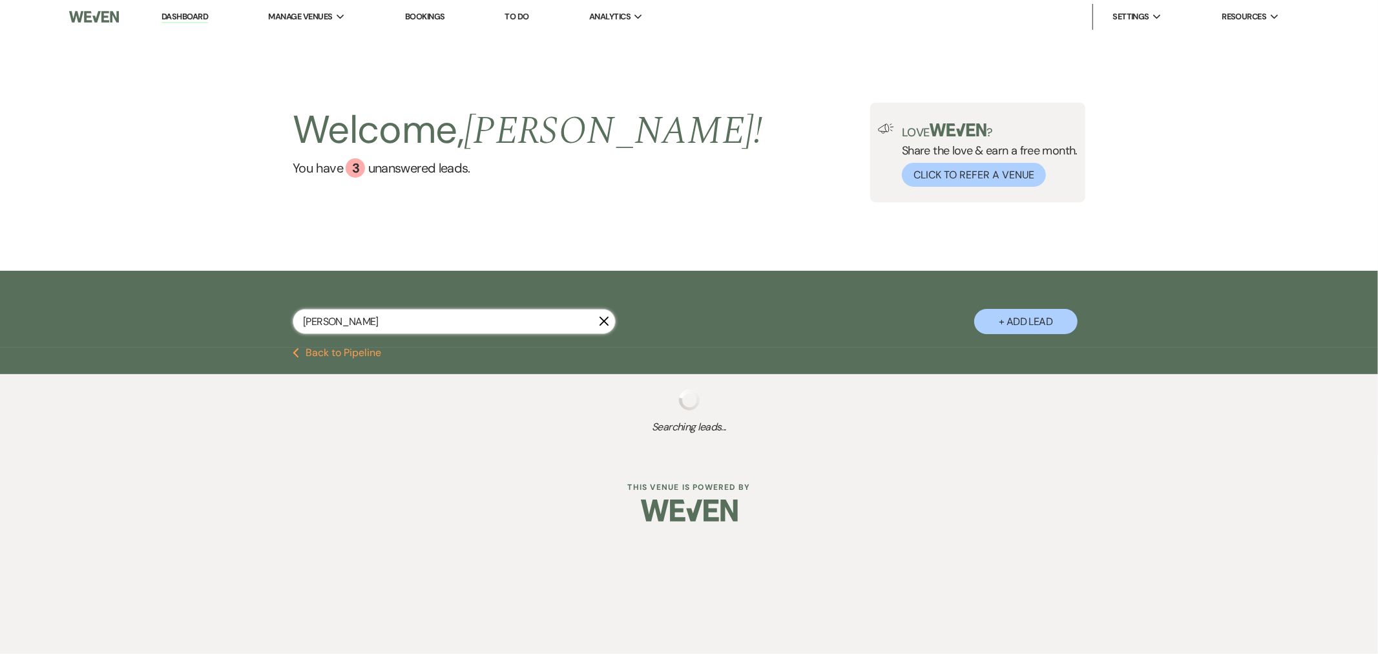
select select "5"
select select "8"
select select "11"
select select "8"
select select "11"
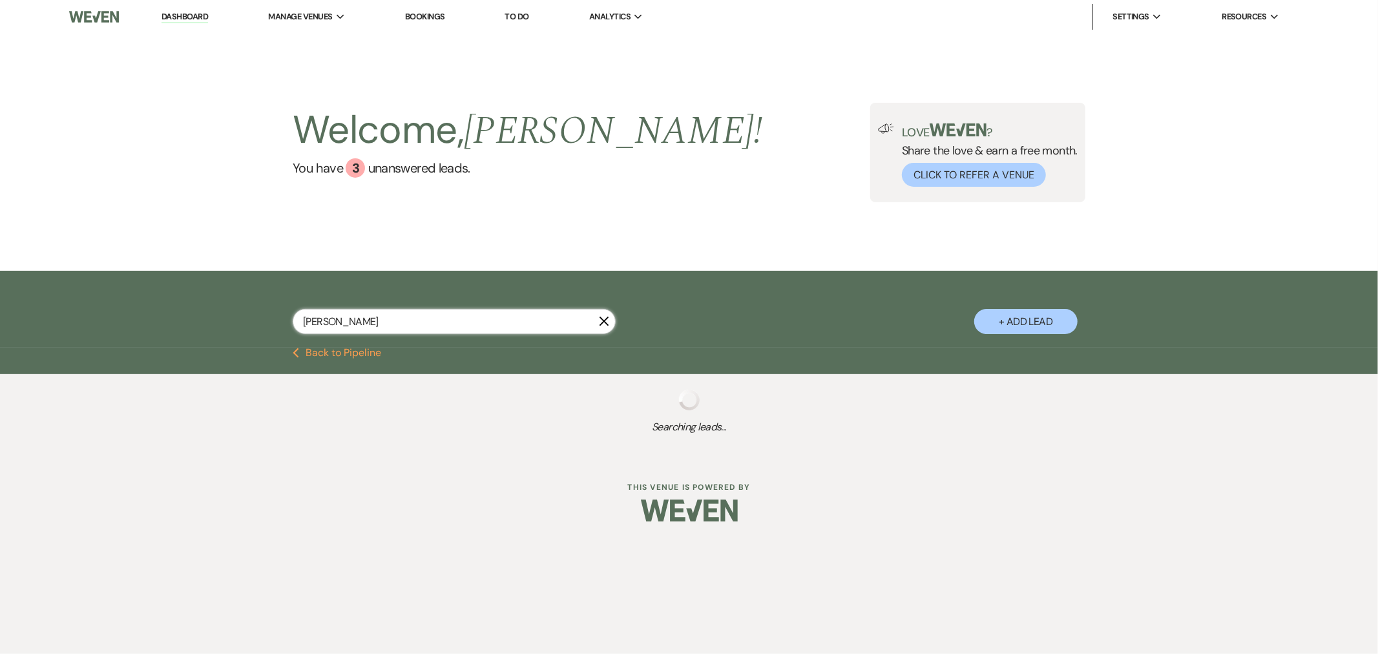
select select "8"
select select "11"
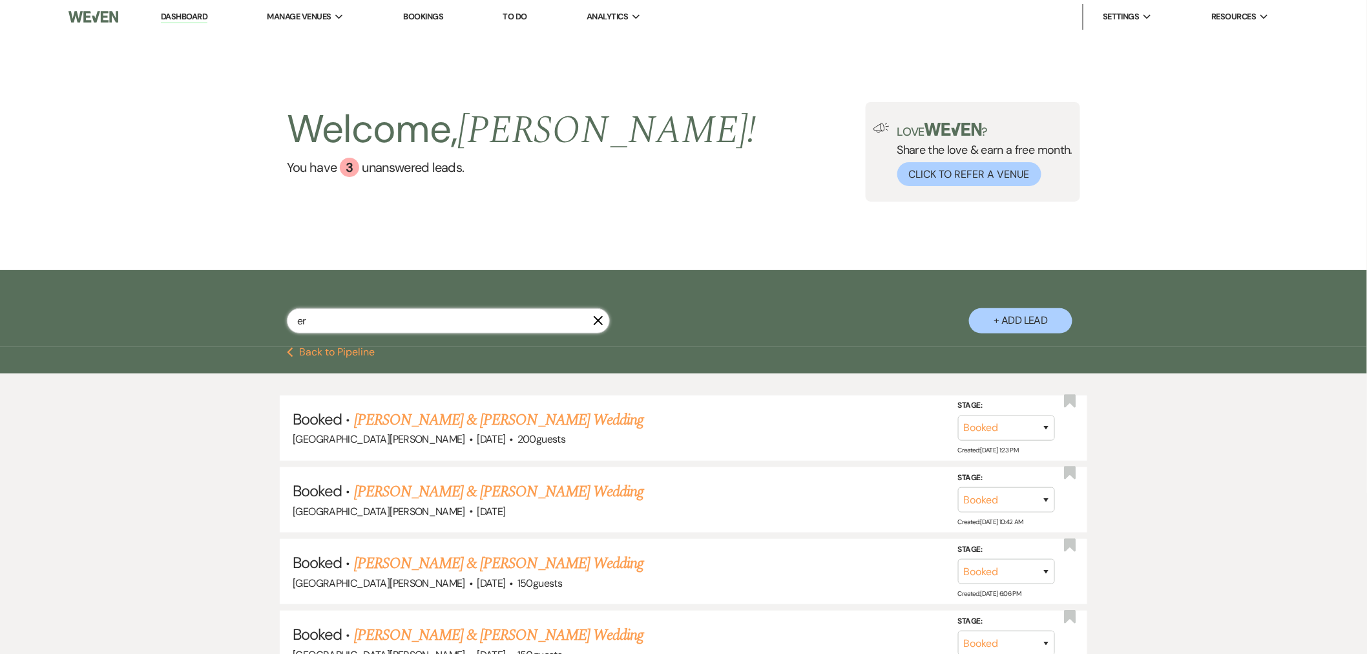
type input "e"
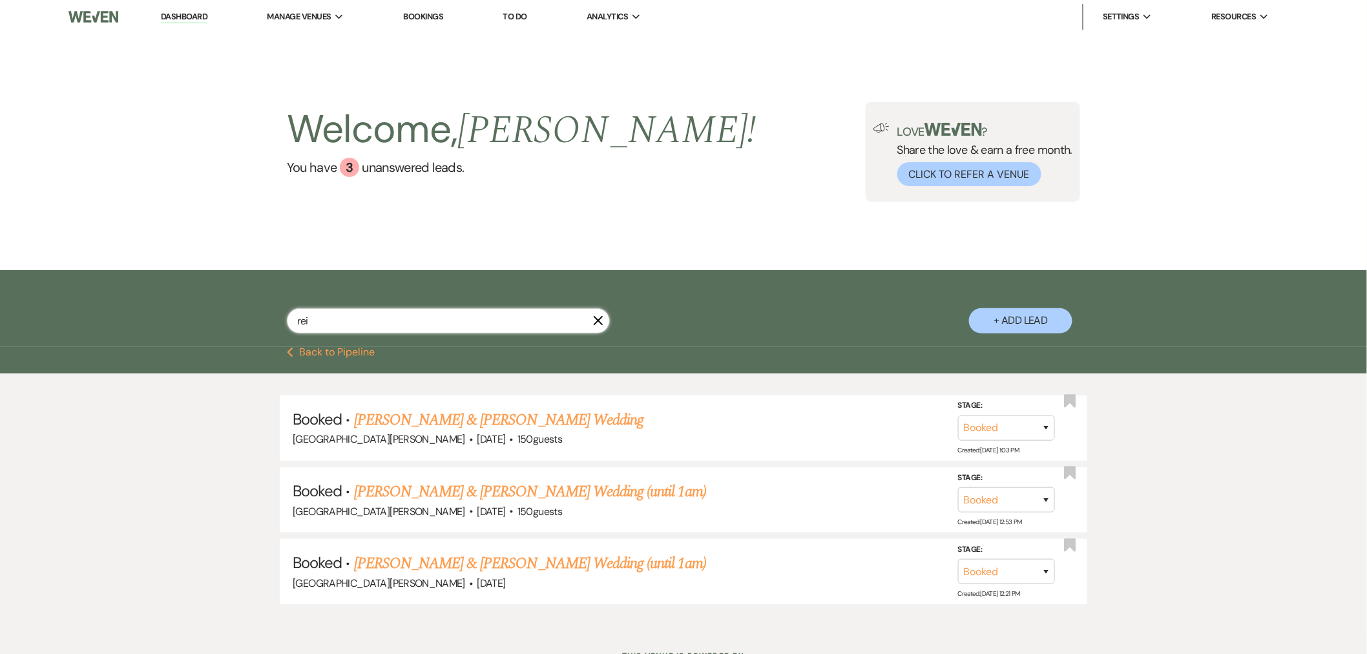
type input "rei"
click at [375, 172] on link "You have 3 unanswered lead s ." at bounding box center [522, 167] width 470 height 19
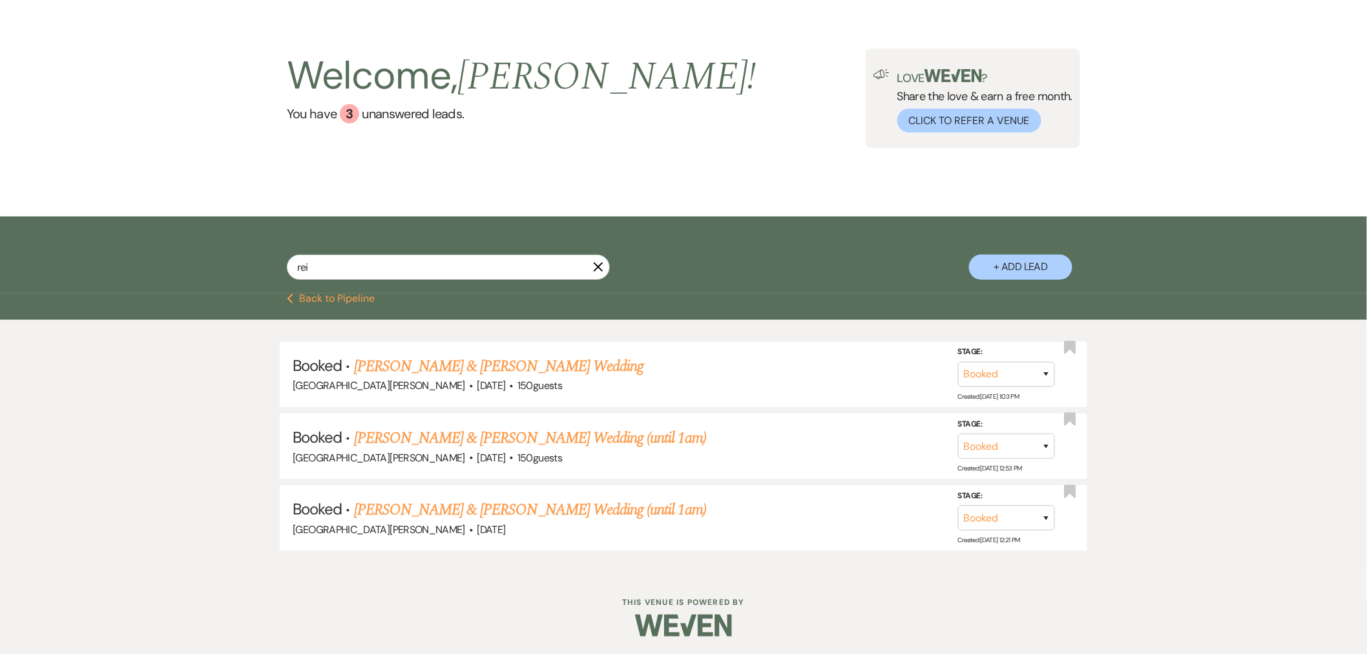
click at [598, 268] on use "button" at bounding box center [599, 267] width 10 height 10
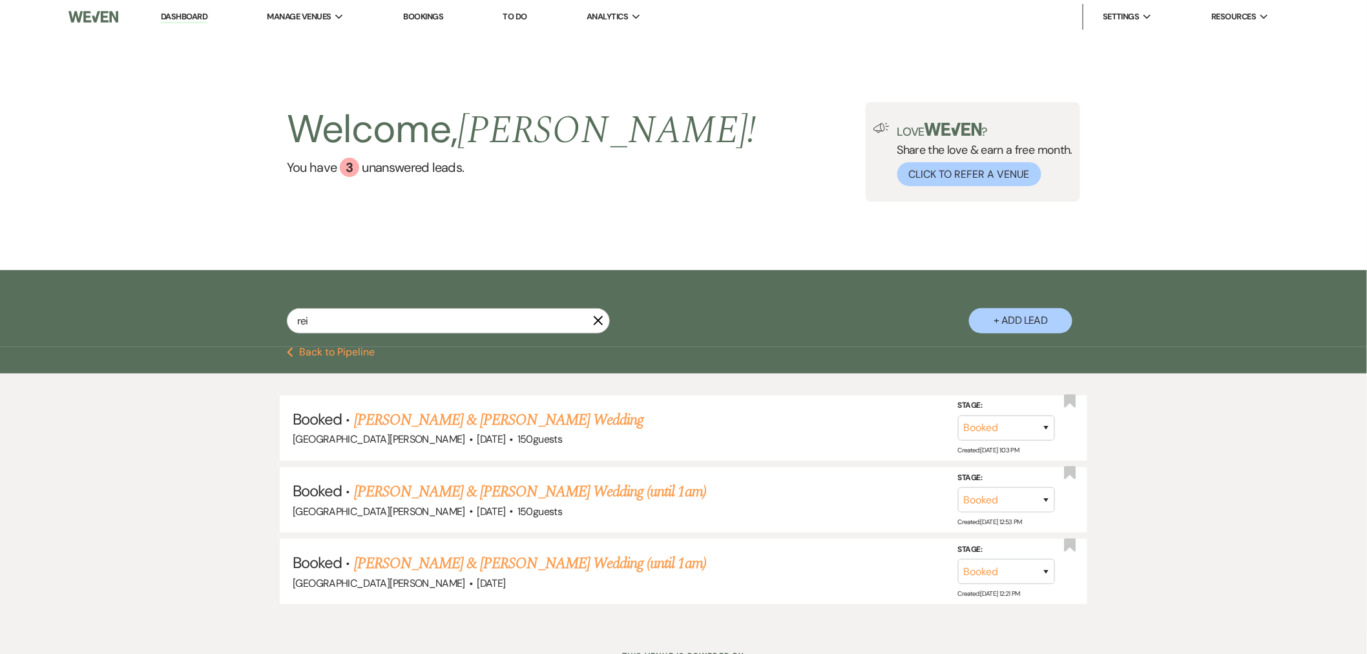
click at [601, 324] on icon "X" at bounding box center [598, 320] width 10 height 10
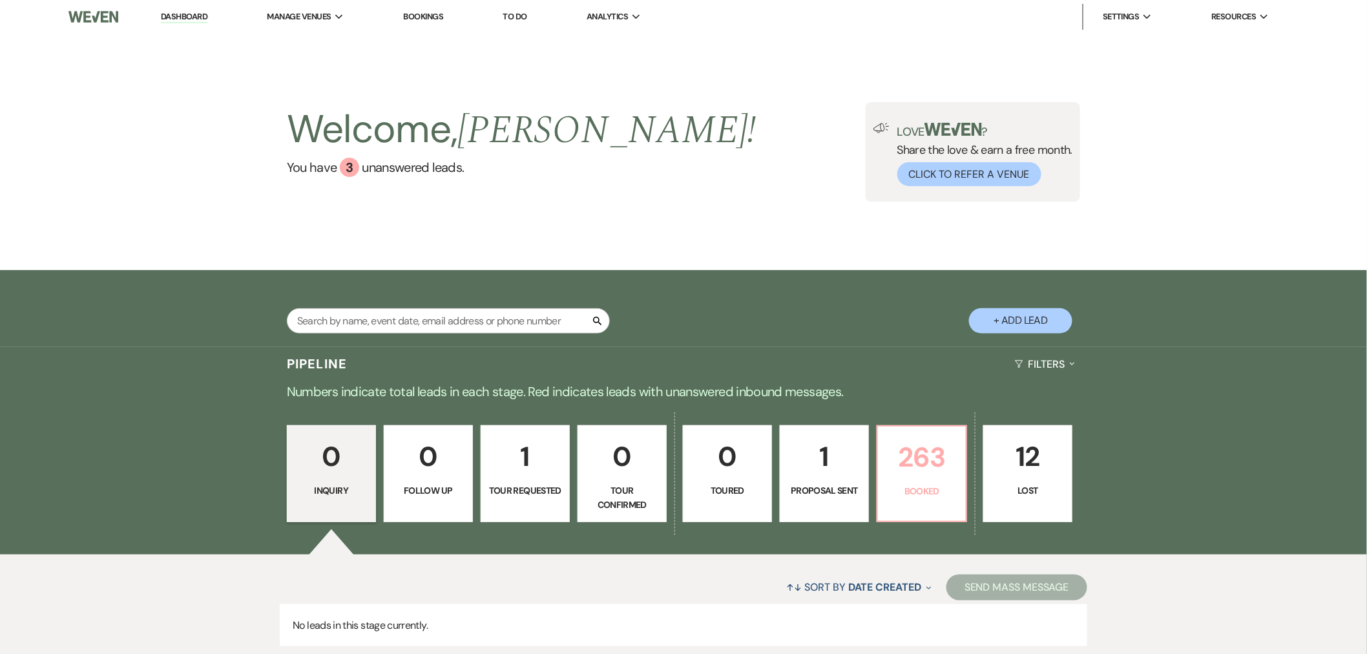
click at [913, 450] on p "263" at bounding box center [922, 457] width 72 height 43
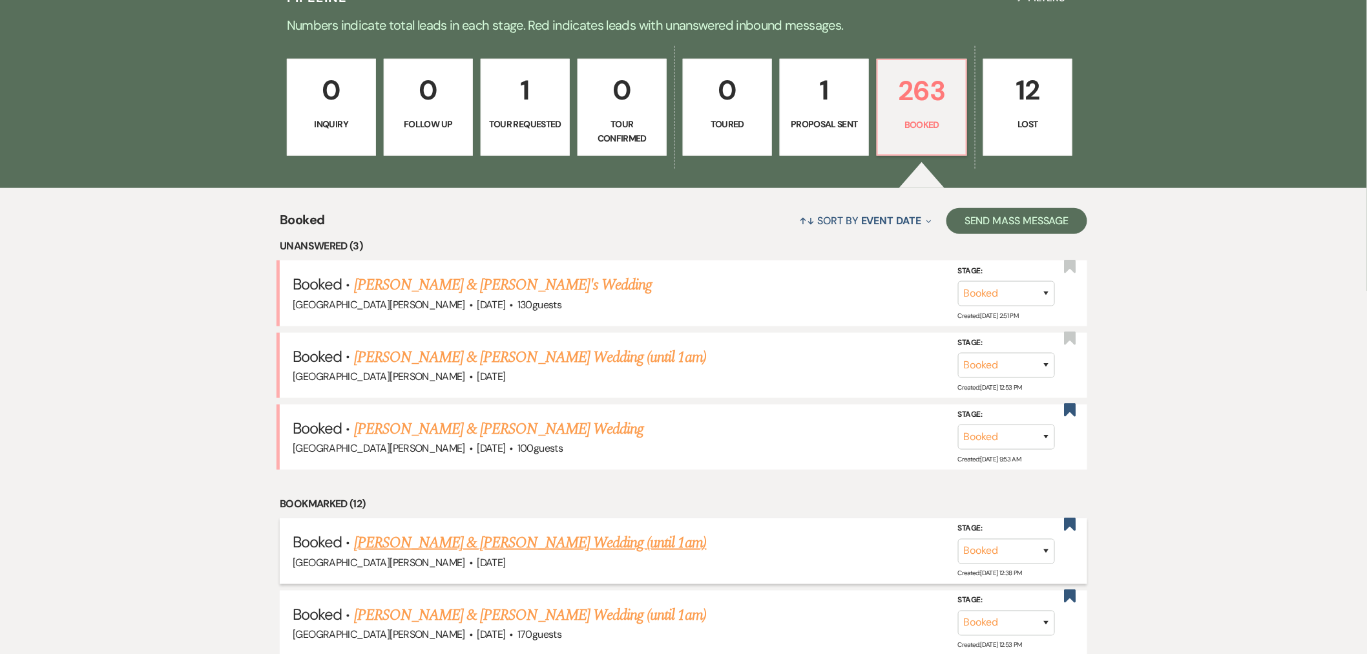
scroll to position [419, 0]
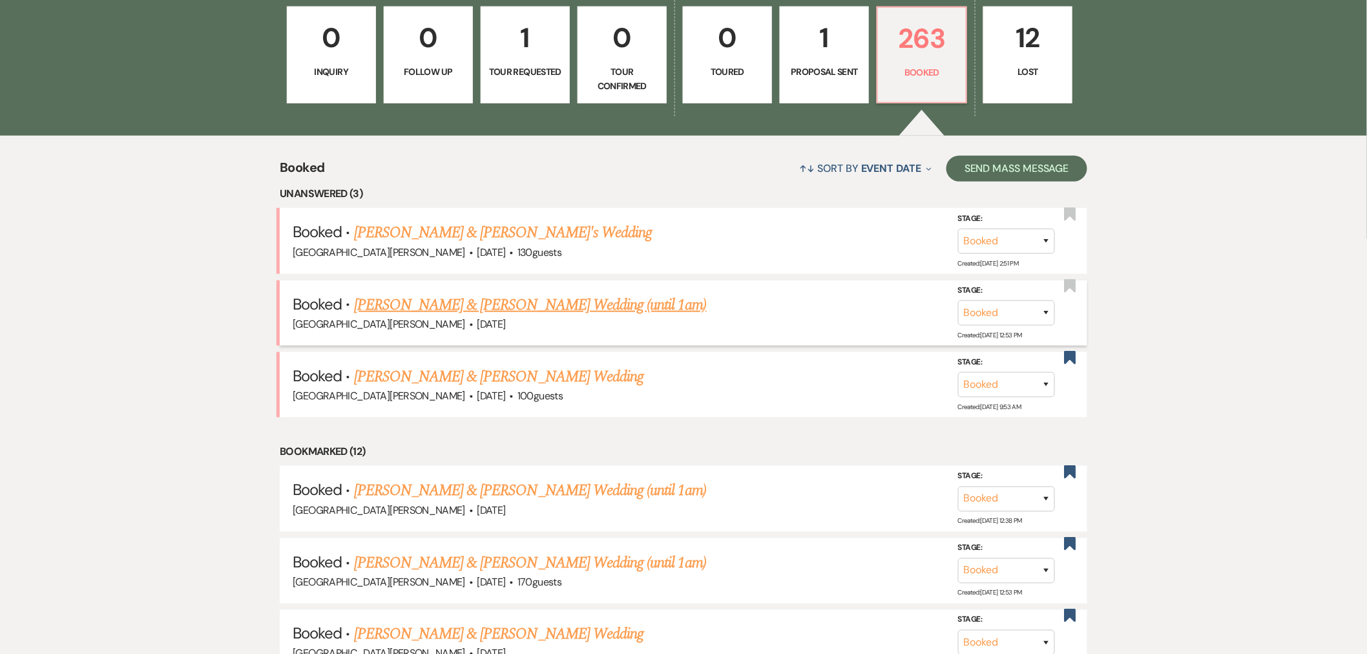
click at [427, 304] on link "[PERSON_NAME] & [PERSON_NAME] Wedding (until 1am)" at bounding box center [530, 304] width 353 height 23
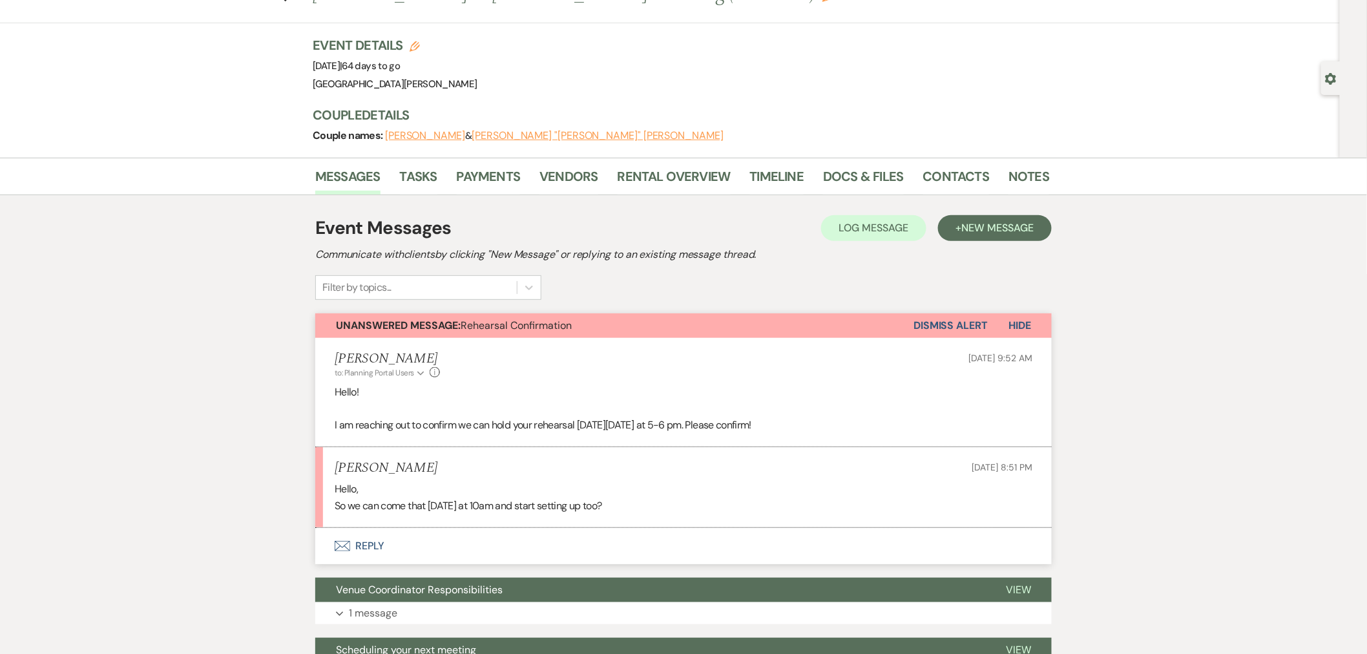
scroll to position [143, 0]
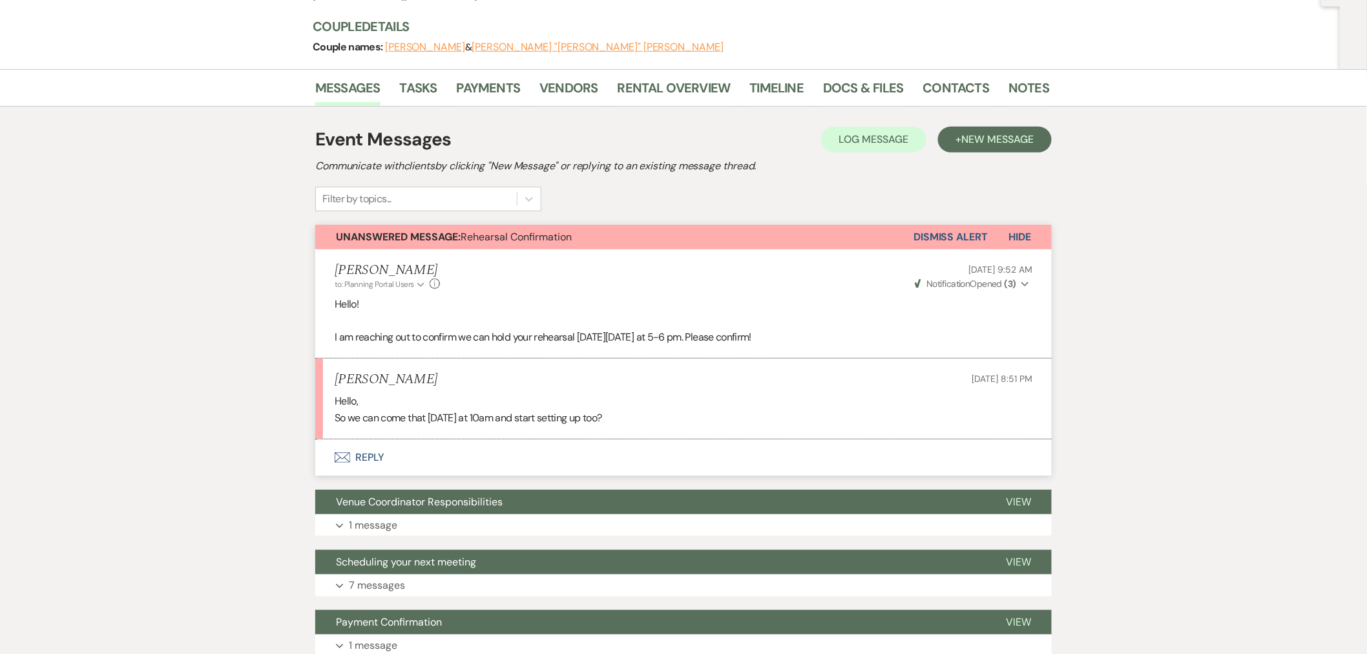
click at [428, 464] on button "Envelope Reply" at bounding box center [683, 457] width 737 height 36
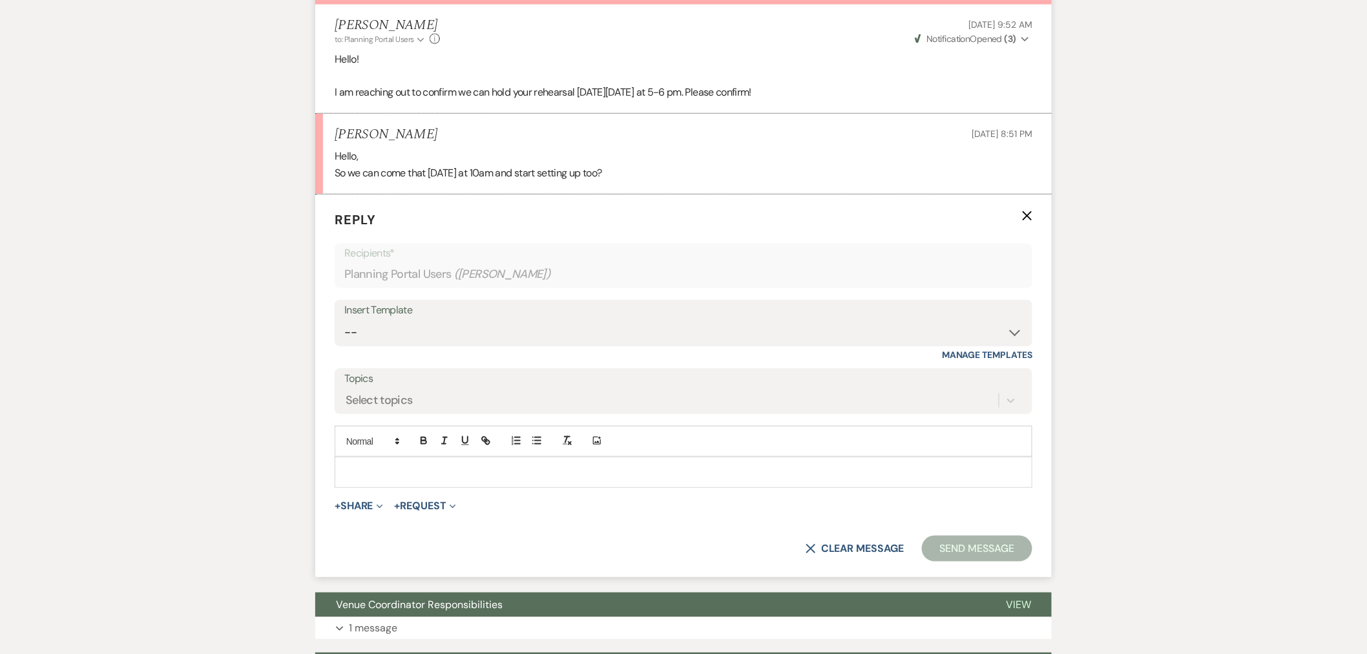
scroll to position [390, 0]
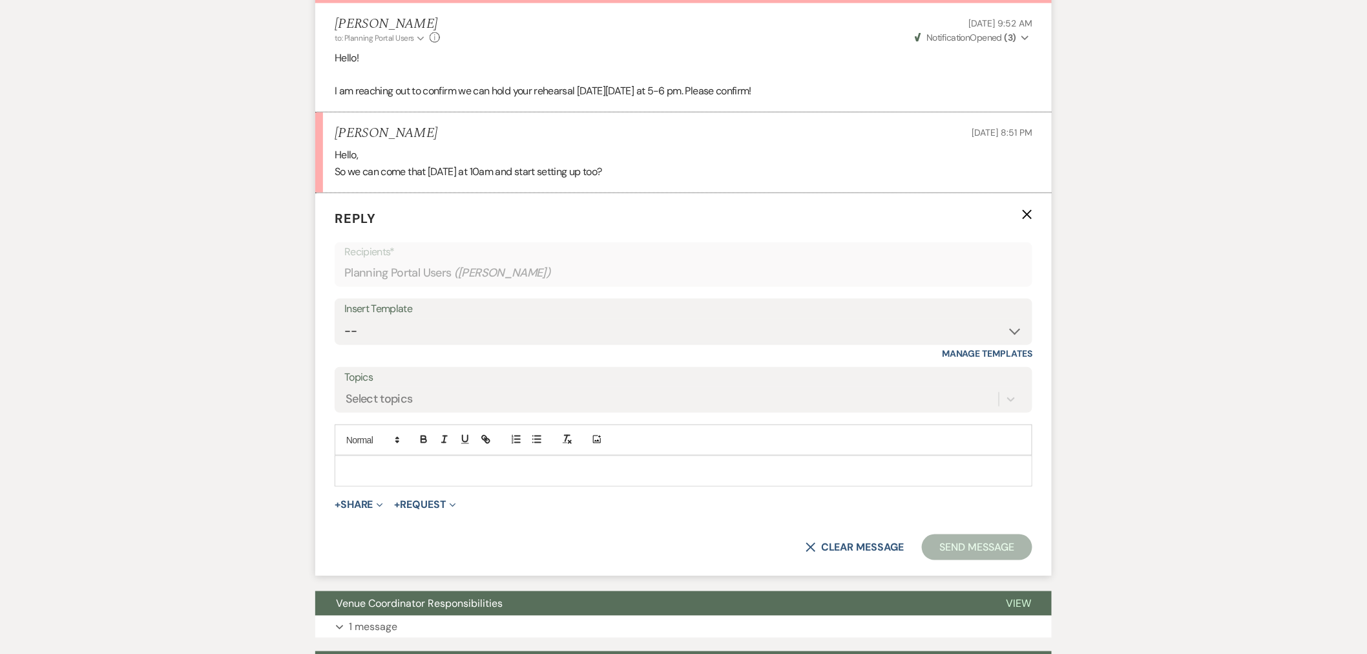
click at [517, 481] on div at bounding box center [683, 471] width 697 height 30
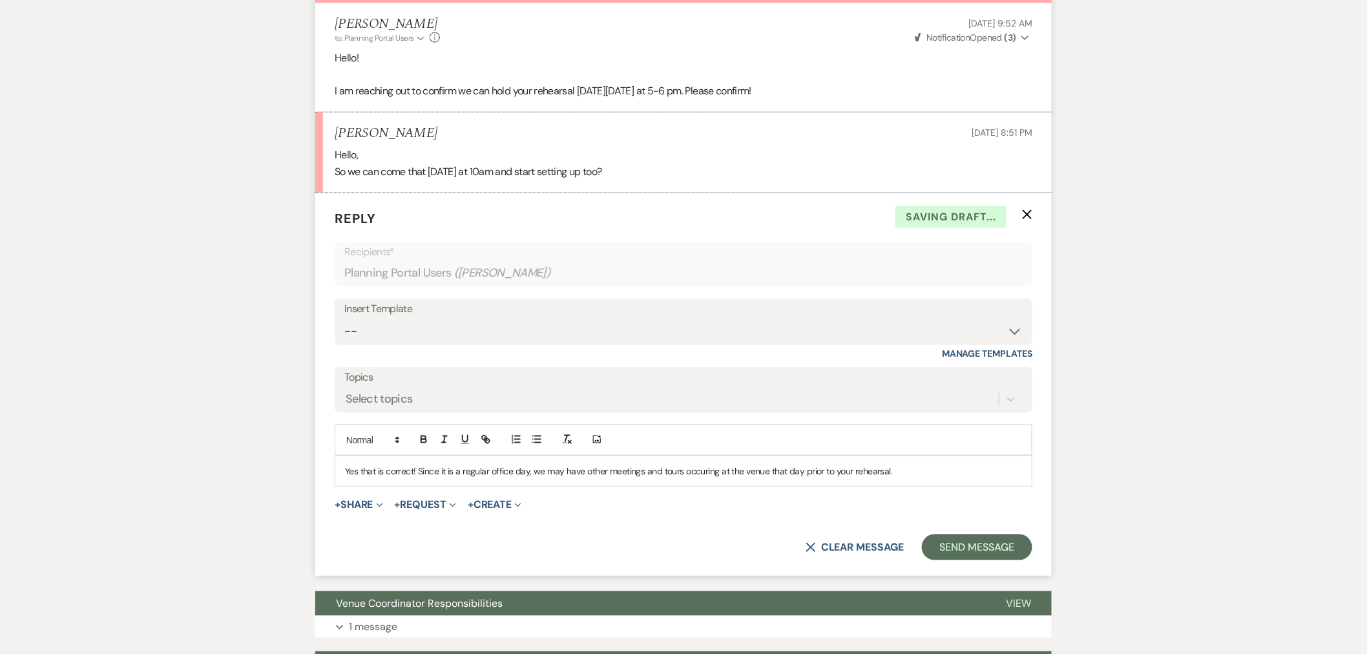
click at [711, 470] on p "Yes that is correct! Since it is a regular office day, we may have other meetin…" at bounding box center [683, 471] width 677 height 14
click at [899, 473] on p "Yes that is correct! Since it is a regular office day, we may have other meetin…" at bounding box center [683, 471] width 677 height 14
click at [892, 474] on p "Yes that is correct! Since it is a regular office day, we may have other meetin…" at bounding box center [683, 471] width 677 height 14
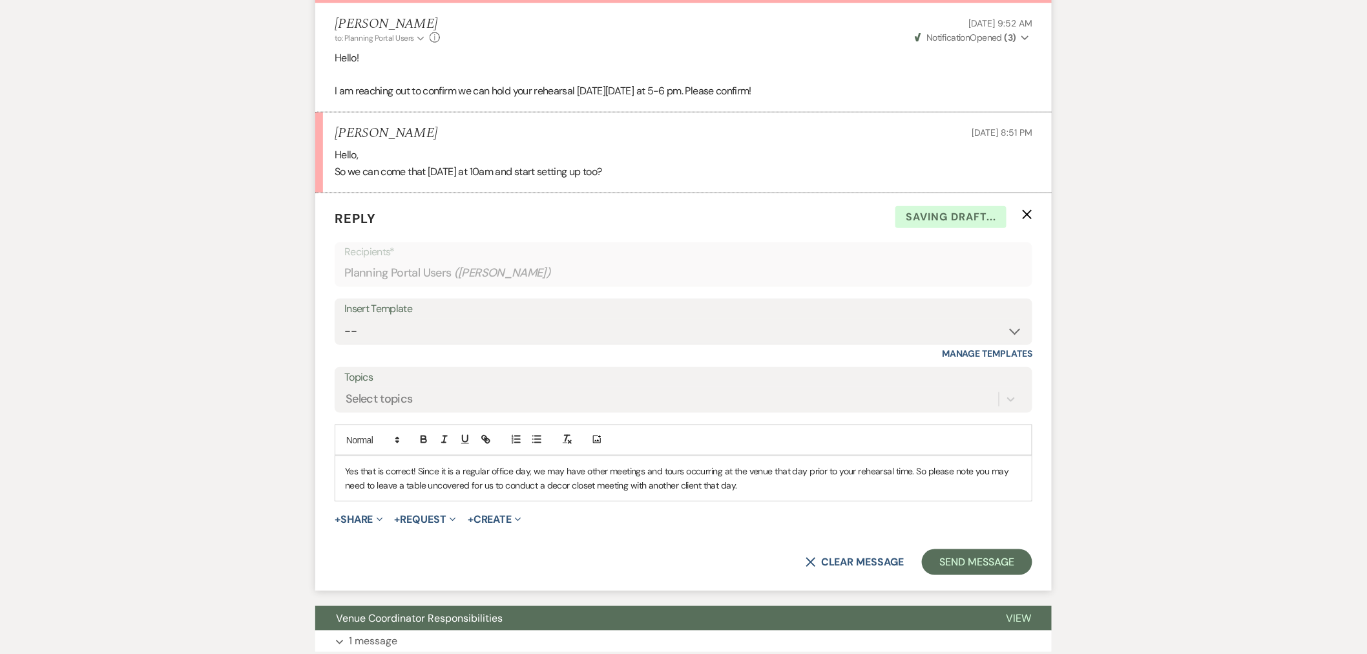
drag, startPoint x: 403, startPoint y: 487, endPoint x: 407, endPoint y: 480, distance: 8.4
click at [403, 487] on p "Yes that is correct! Since it is a regular office day, we may have other meetin…" at bounding box center [683, 478] width 677 height 29
click at [760, 486] on p "Yes that is correct! Since it is a regular office day, we may have other meetin…" at bounding box center [683, 478] width 677 height 29
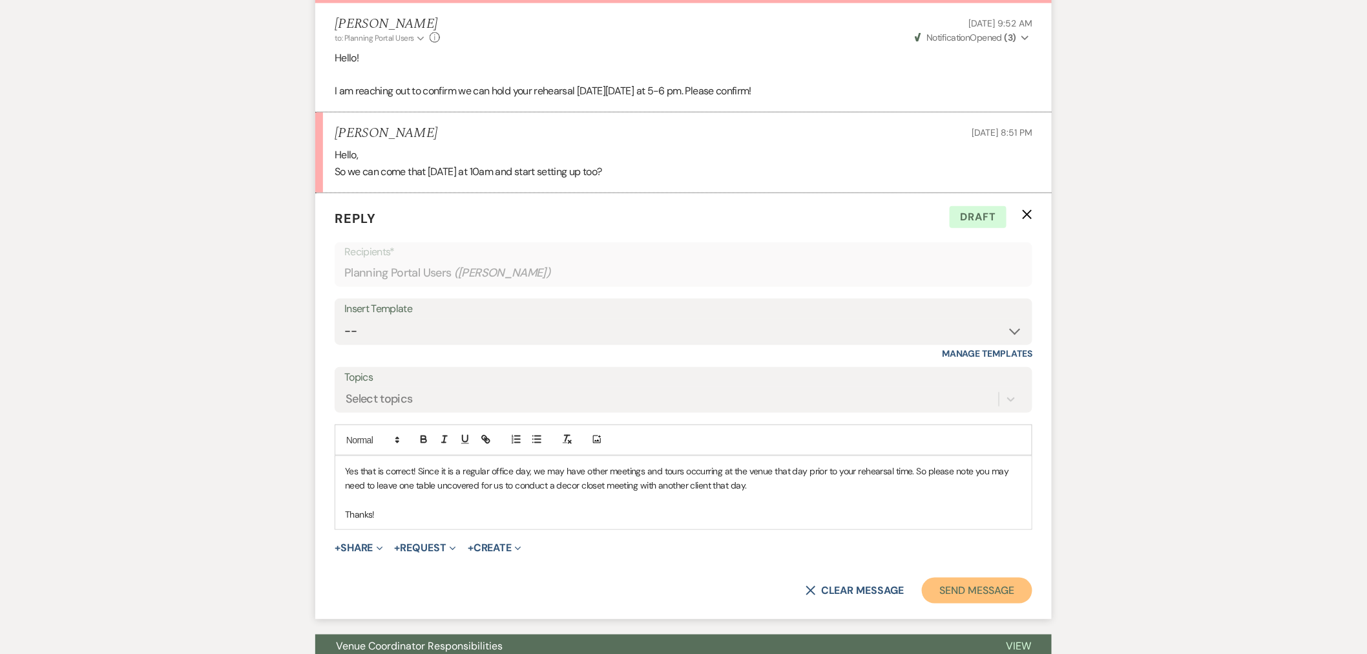
click at [953, 599] on button "Send Message" at bounding box center [977, 591] width 111 height 26
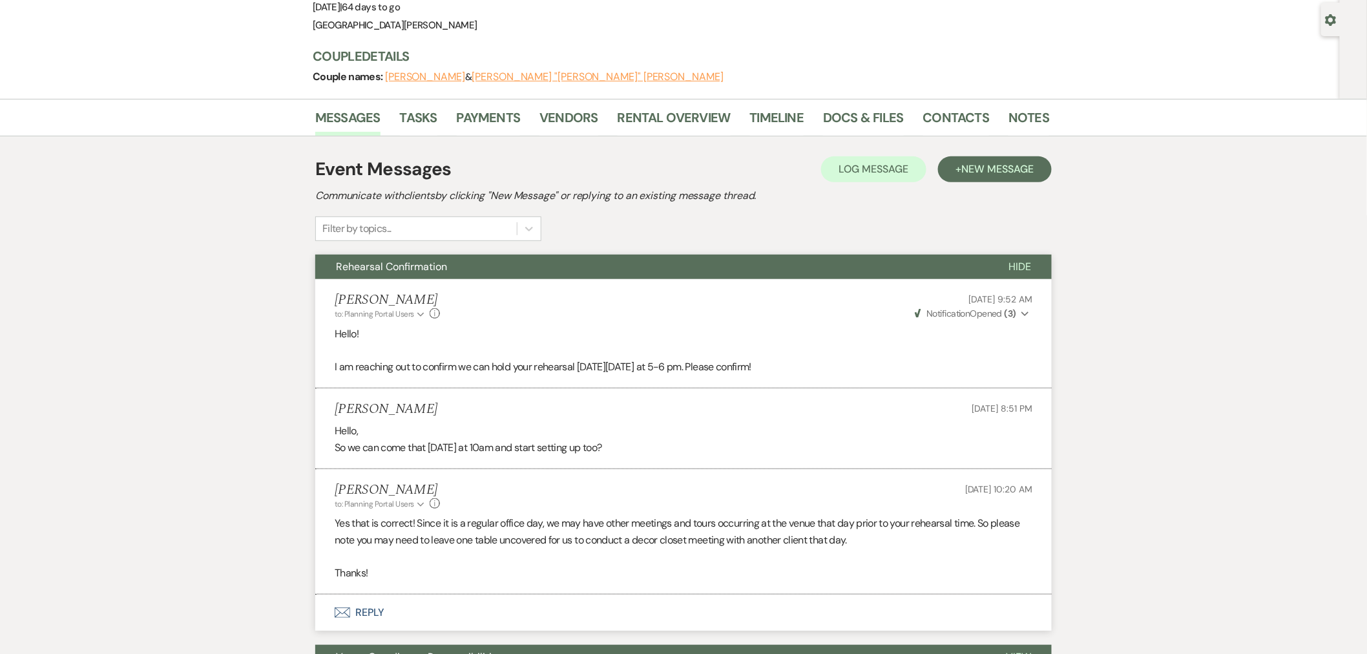
scroll to position [0, 0]
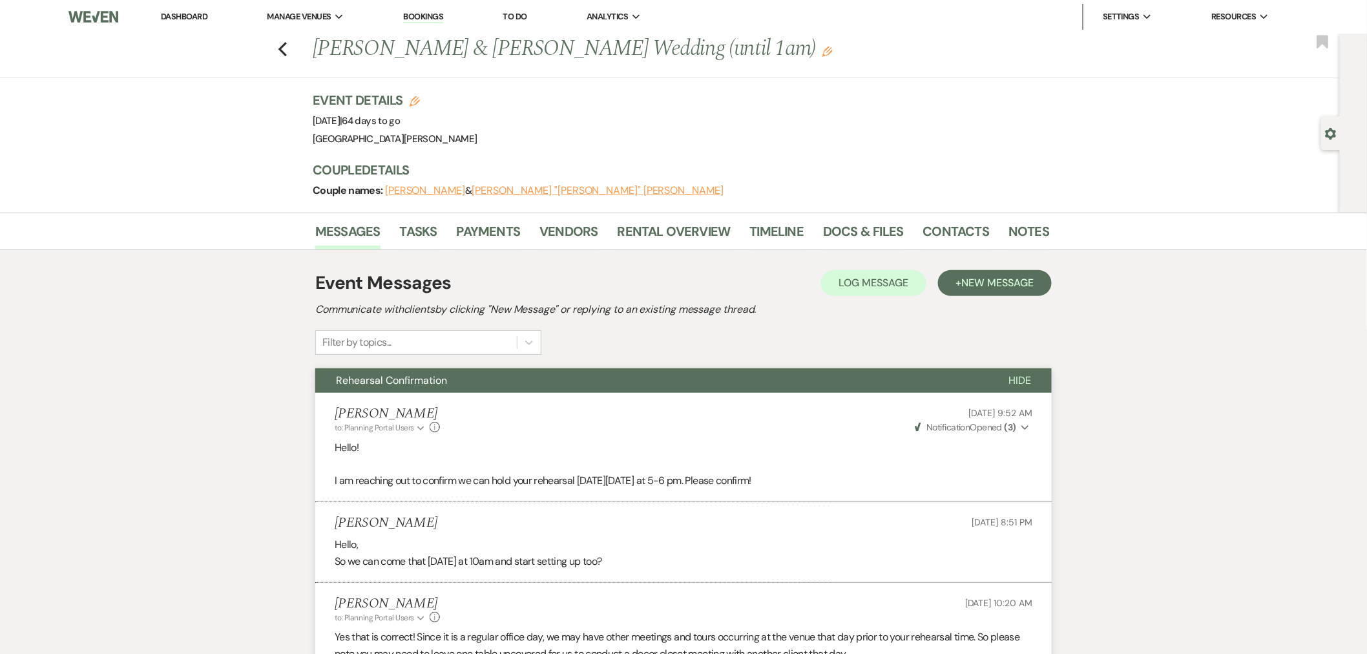
drag, startPoint x: 198, startPoint y: 16, endPoint x: 207, endPoint y: 24, distance: 12.4
click at [198, 16] on link "Dashboard" at bounding box center [184, 16] width 47 height 11
